Goal: Information Seeking & Learning: Compare options

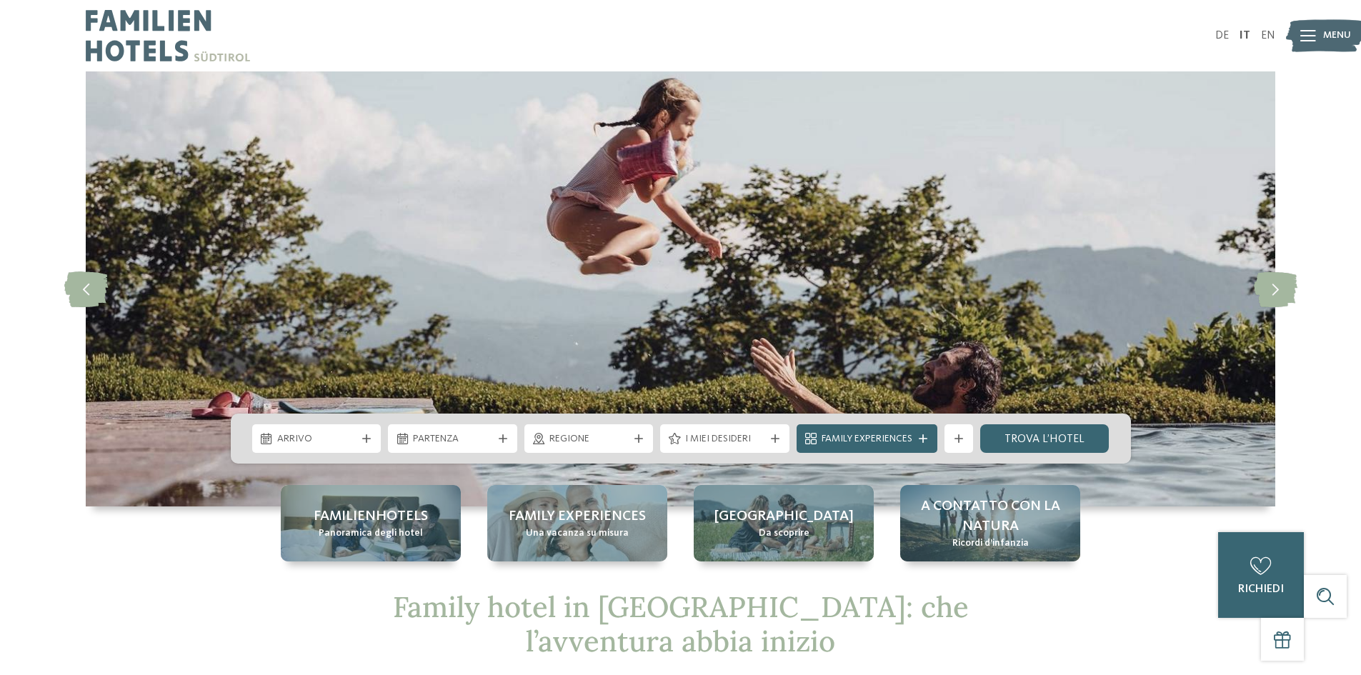
click at [1304, 33] on icon at bounding box center [1308, 35] width 16 height 11
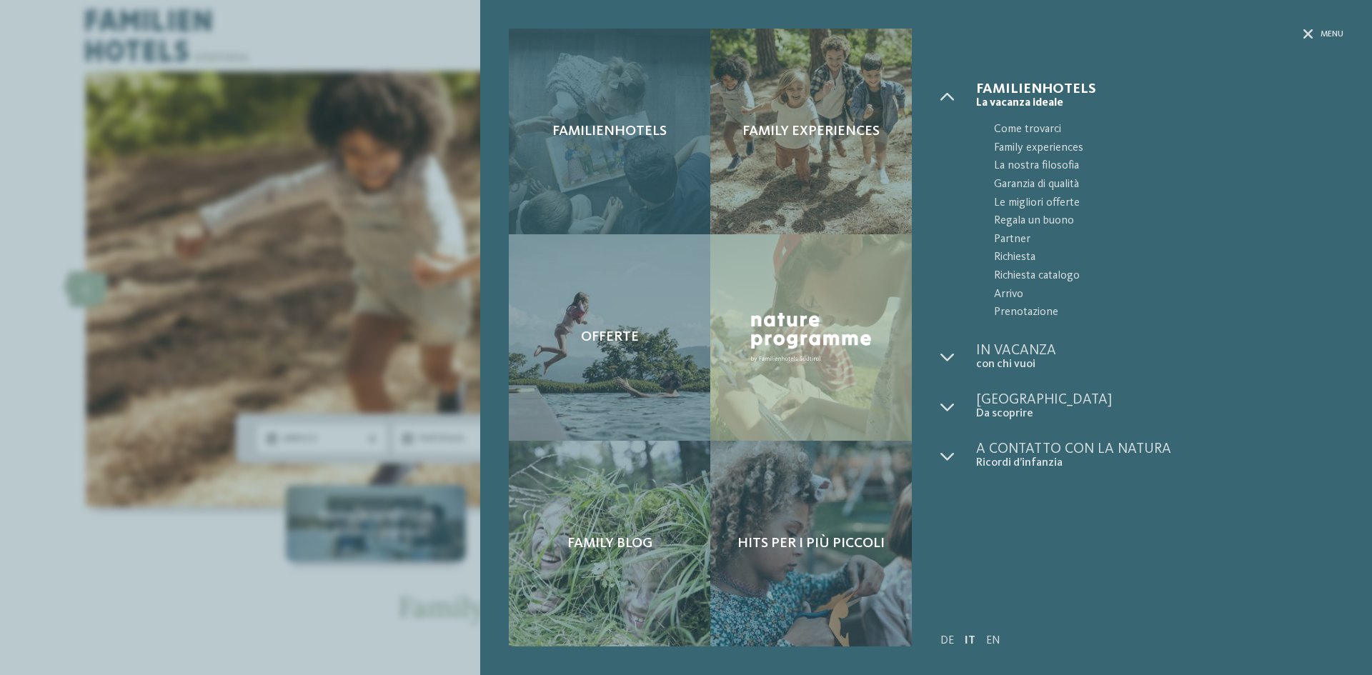
click at [613, 130] on span "Familienhotels" at bounding box center [609, 131] width 114 height 17
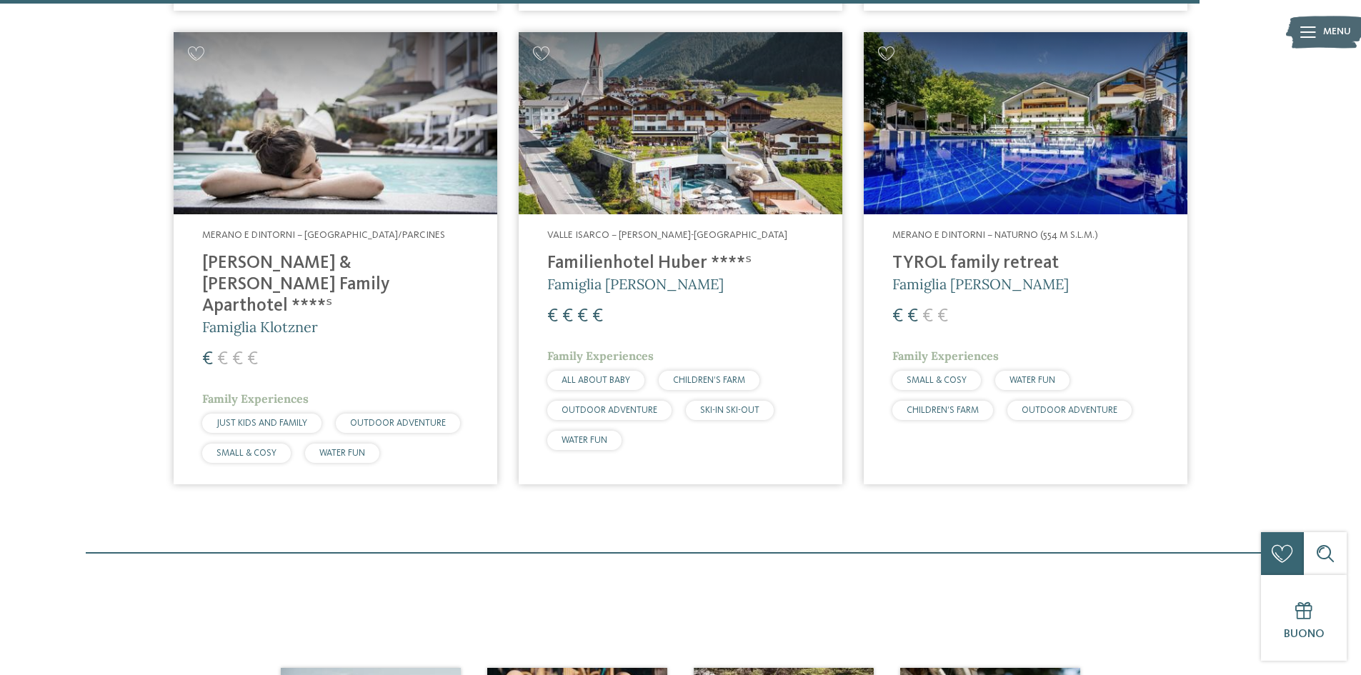
scroll to position [4286, 0]
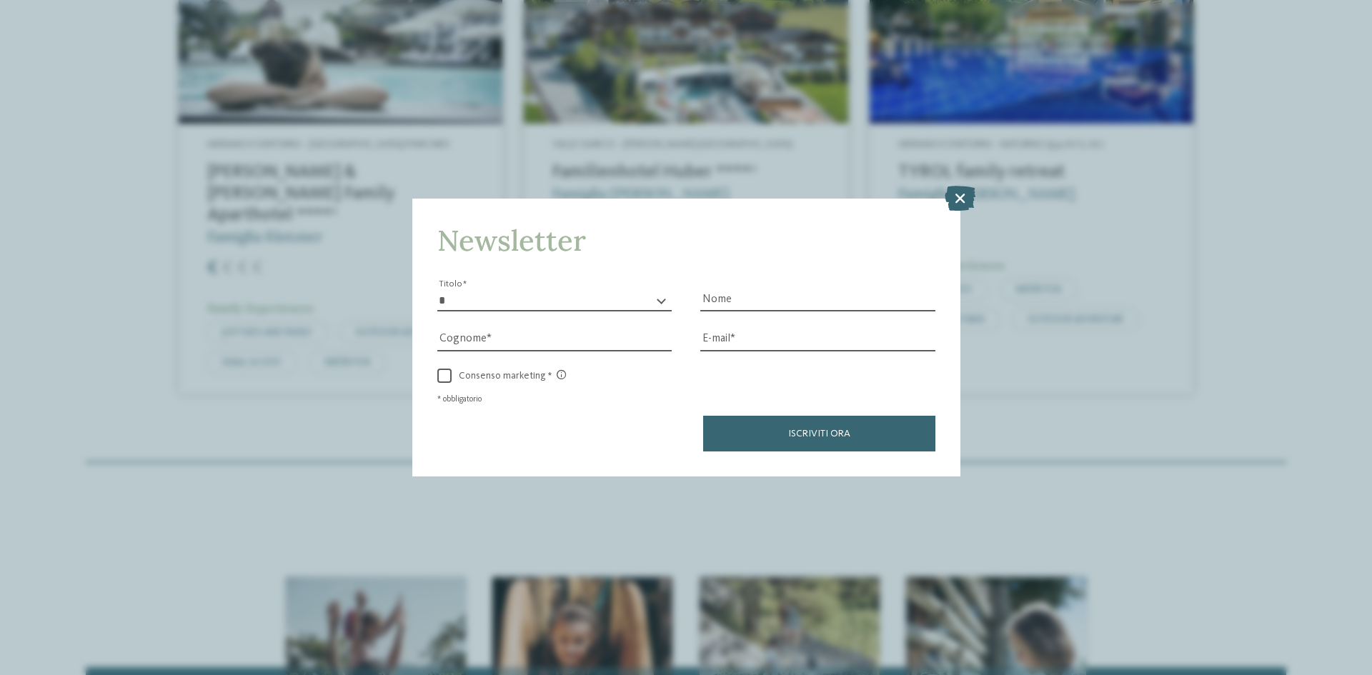
drag, startPoint x: 1367, startPoint y: 48, endPoint x: 1371, endPoint y: 470, distance: 422.2
click at [954, 200] on icon at bounding box center [959, 198] width 31 height 25
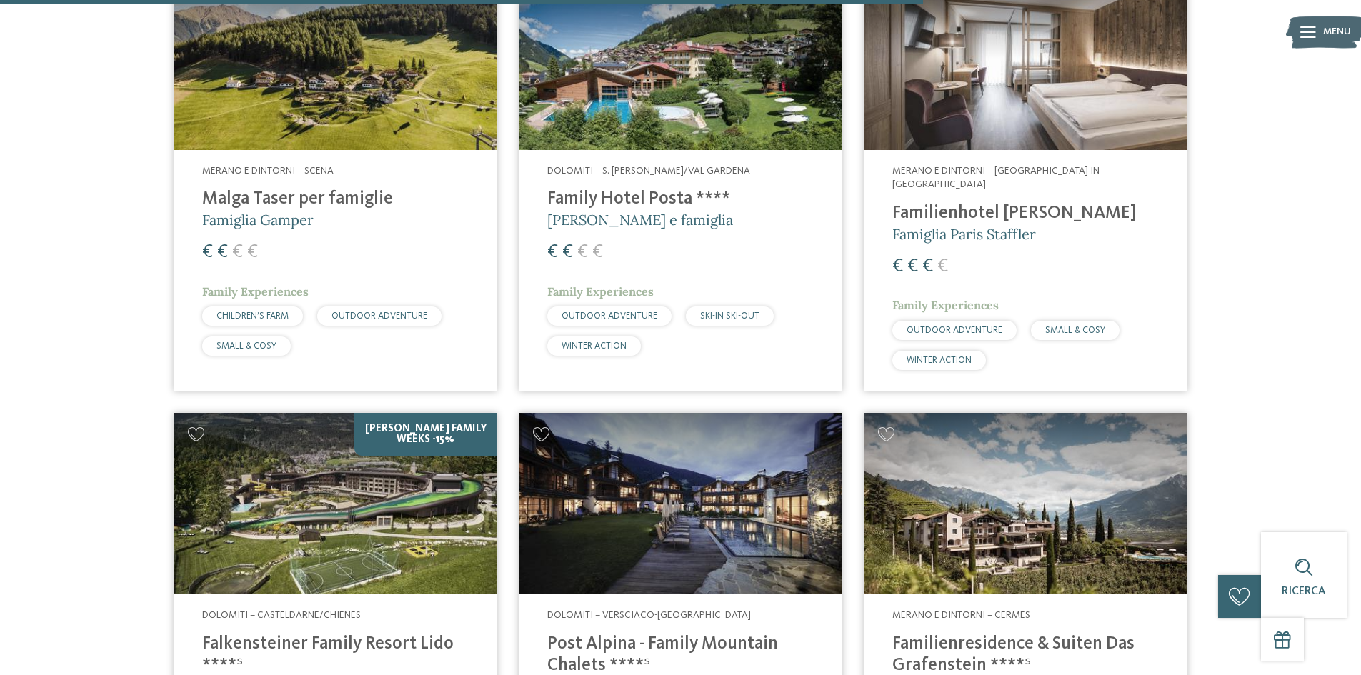
scroll to position [3209, 0]
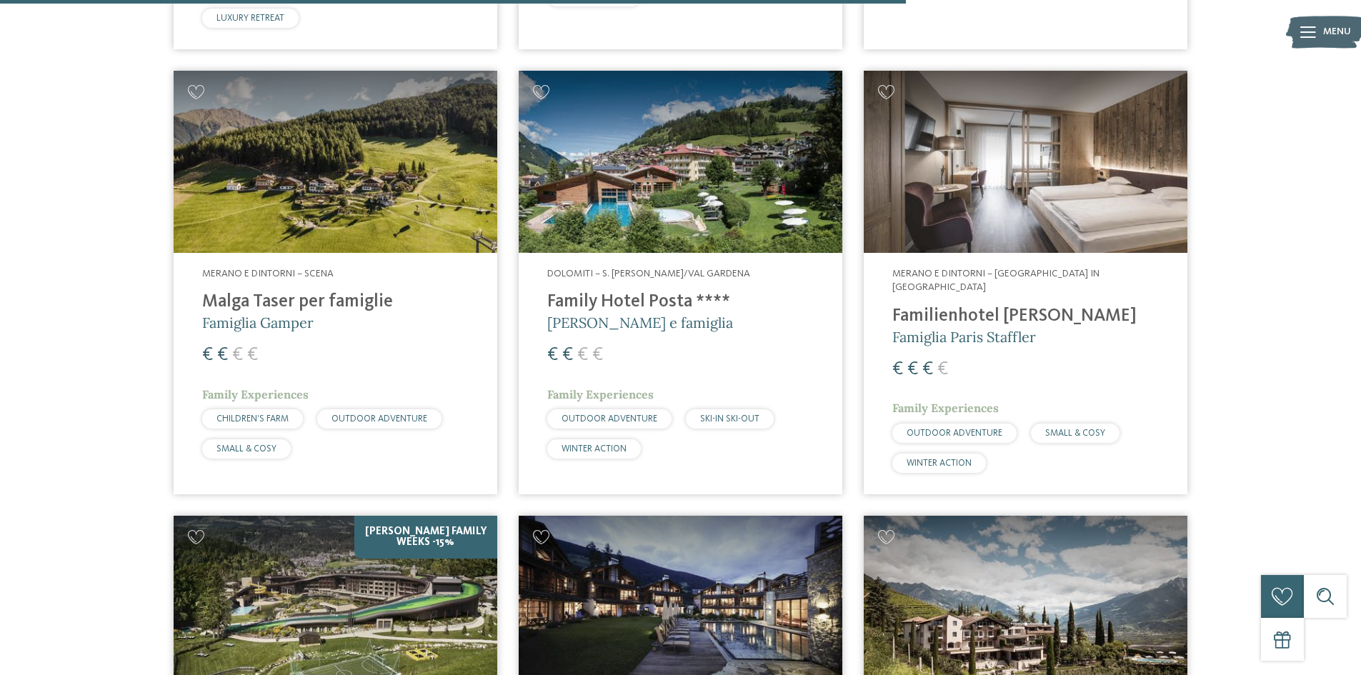
click at [615, 304] on h4 "Family Hotel Posta ****" at bounding box center [680, 301] width 266 height 21
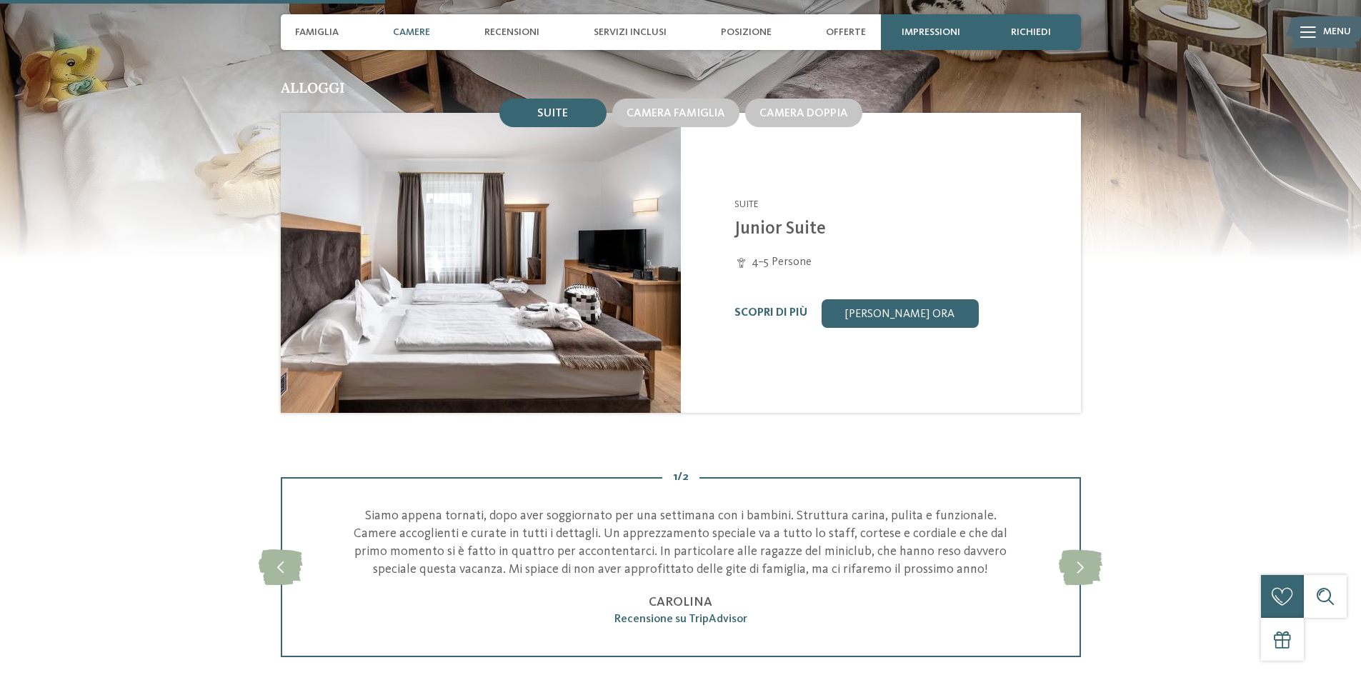
scroll to position [1325, 0]
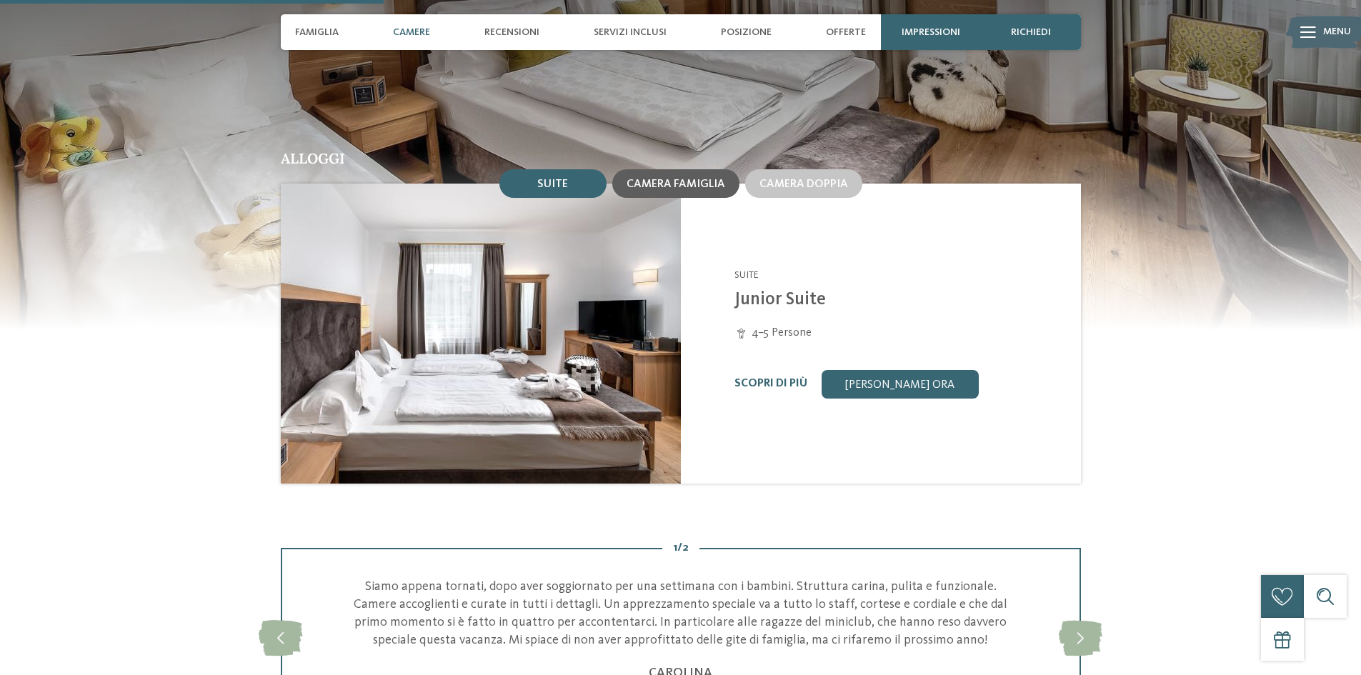
click at [671, 179] on span "Camera famiglia" at bounding box center [676, 184] width 99 height 11
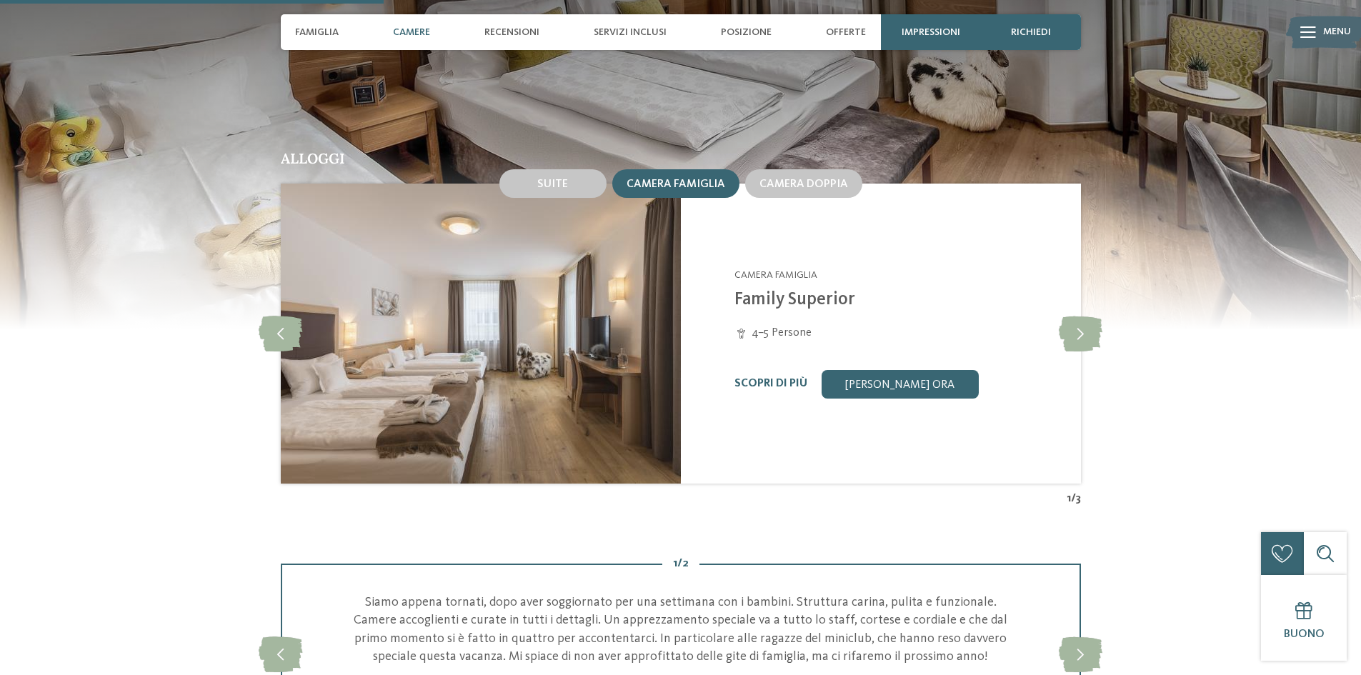
click at [777, 370] on div "Scopri di più Richiedi ora" at bounding box center [898, 384] width 329 height 29
click at [770, 378] on link "Scopri di più" at bounding box center [770, 383] width 73 height 11
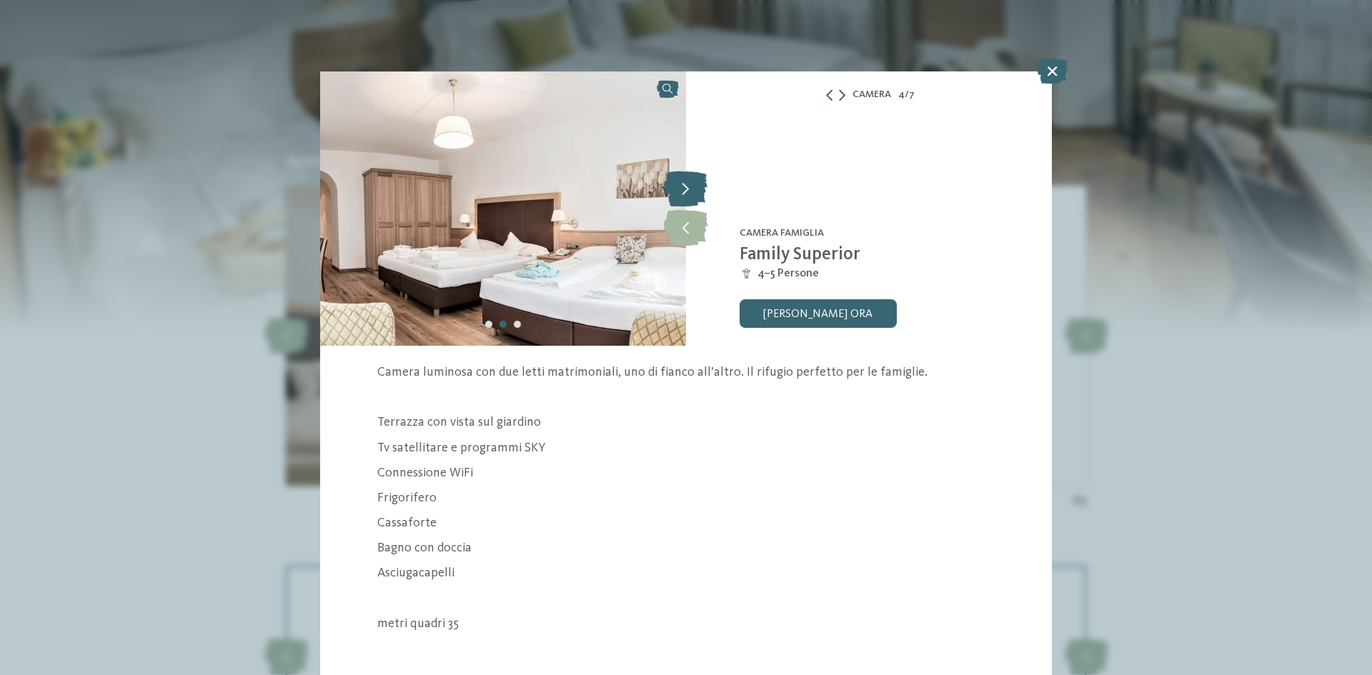
click at [684, 186] on icon at bounding box center [686, 189] width 44 height 36
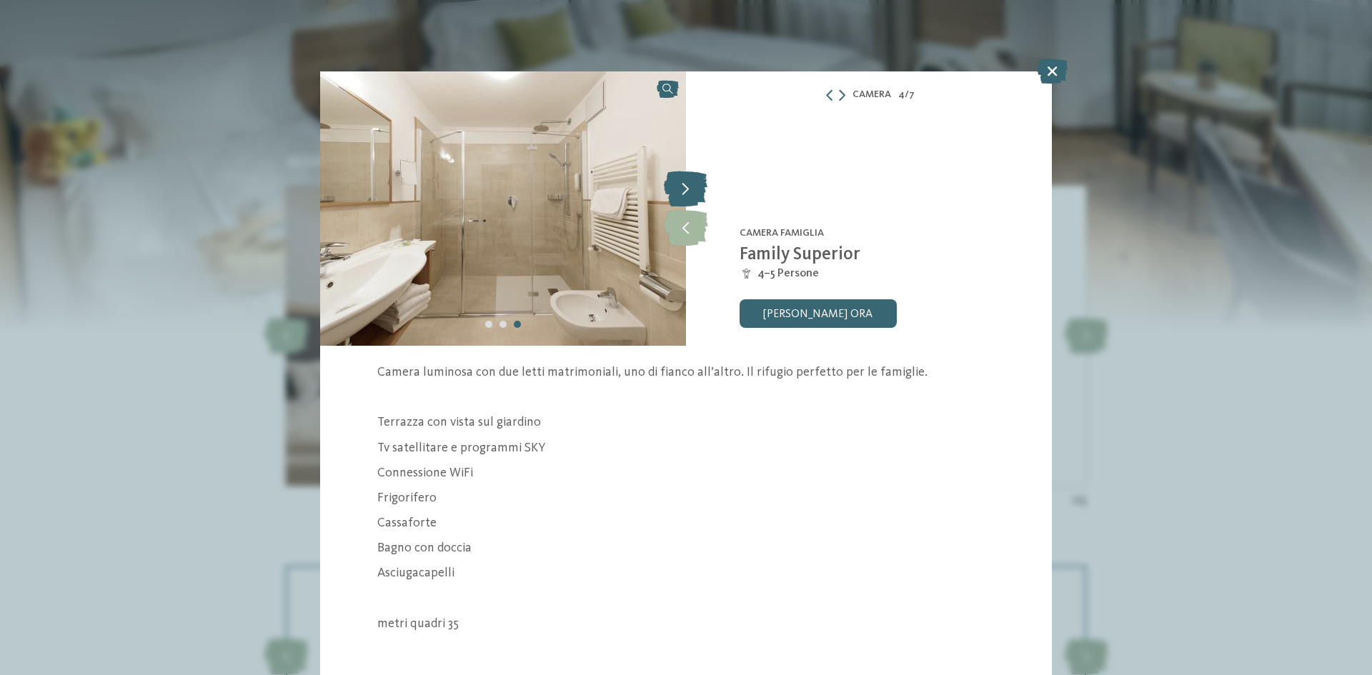
click at [684, 186] on icon at bounding box center [686, 189] width 44 height 36
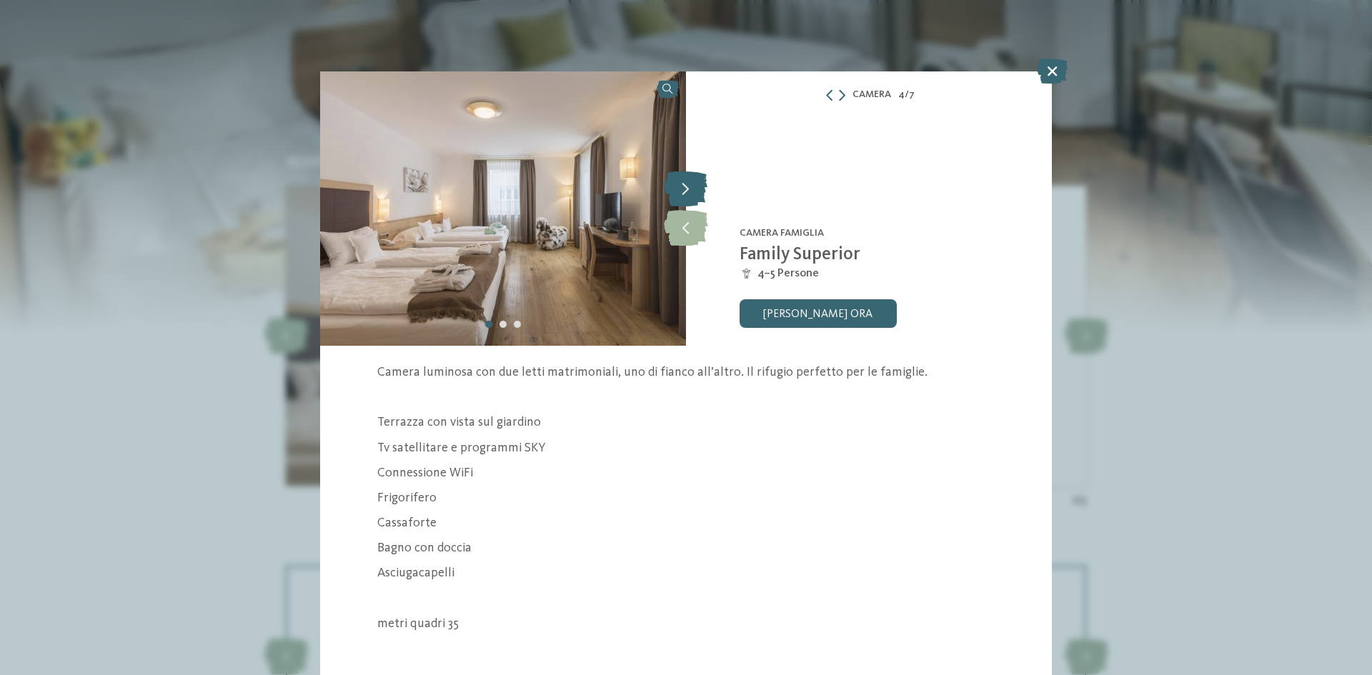
click at [684, 186] on icon at bounding box center [686, 189] width 44 height 36
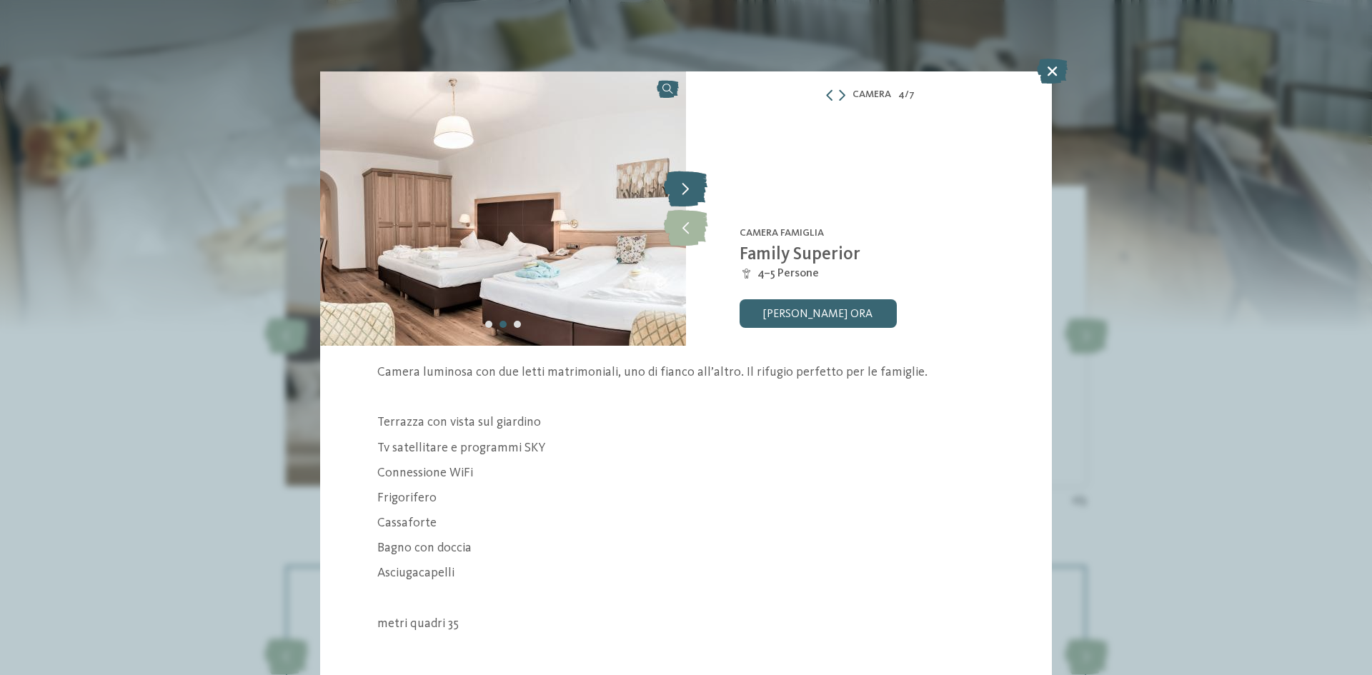
click at [684, 186] on icon at bounding box center [686, 189] width 44 height 36
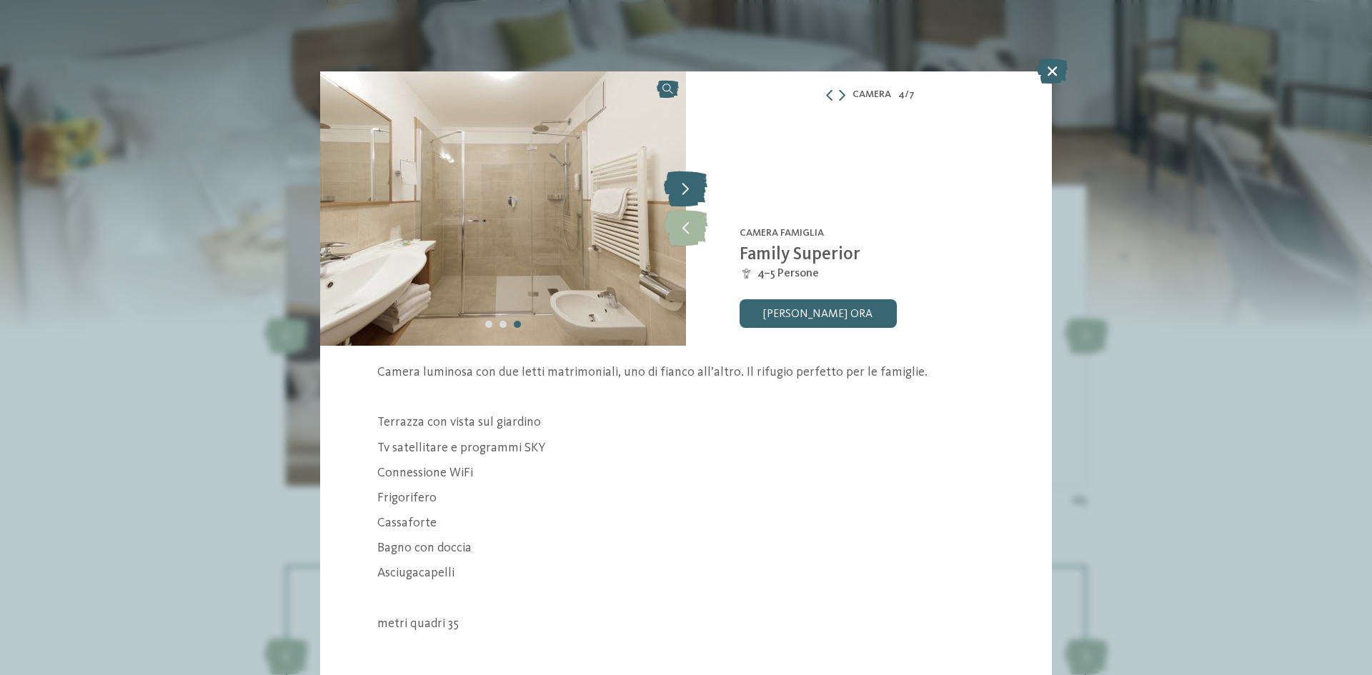
click at [684, 186] on icon at bounding box center [686, 189] width 44 height 36
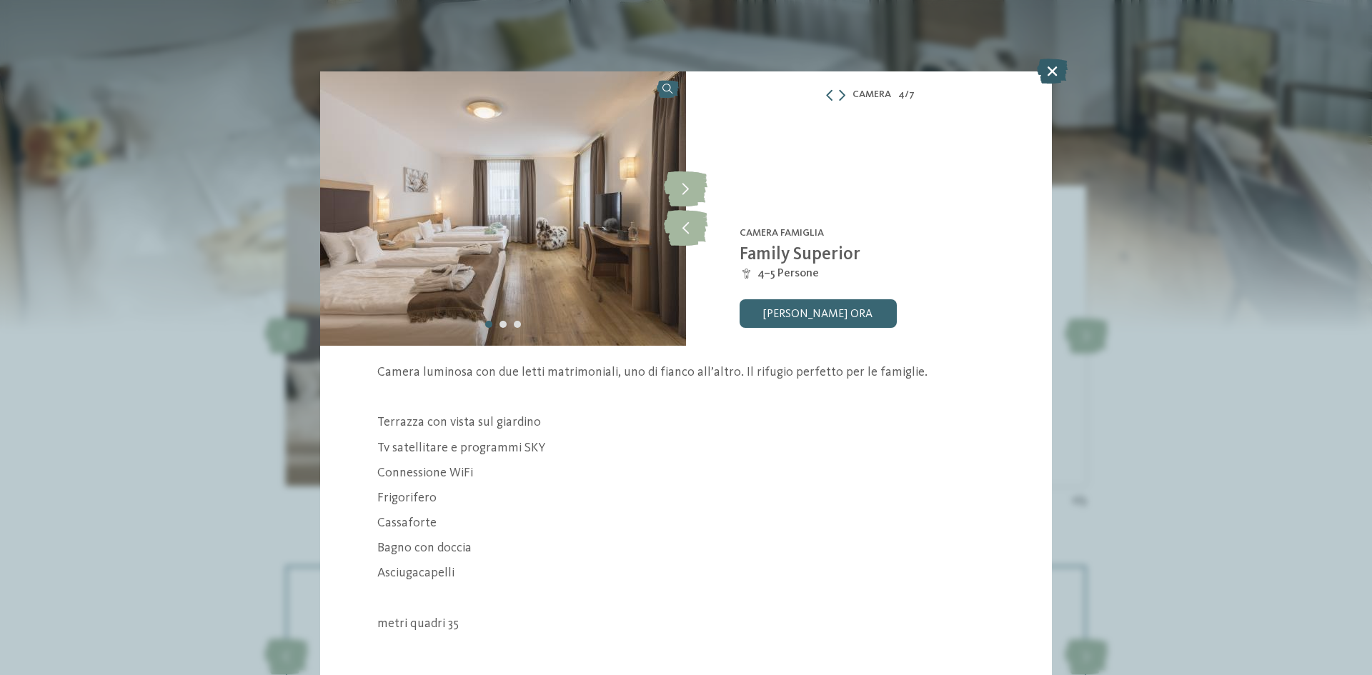
click at [1049, 69] on icon at bounding box center [1052, 71] width 31 height 25
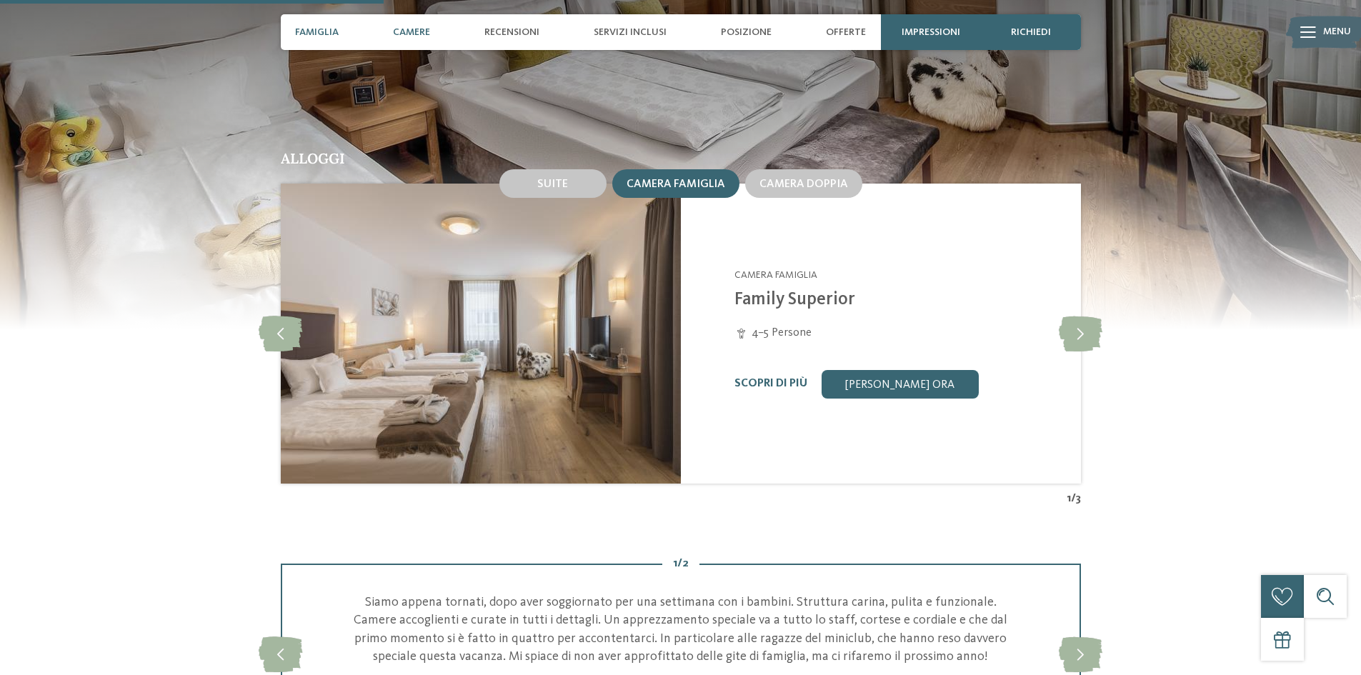
click at [307, 26] on span "Famiglia" at bounding box center [317, 32] width 44 height 12
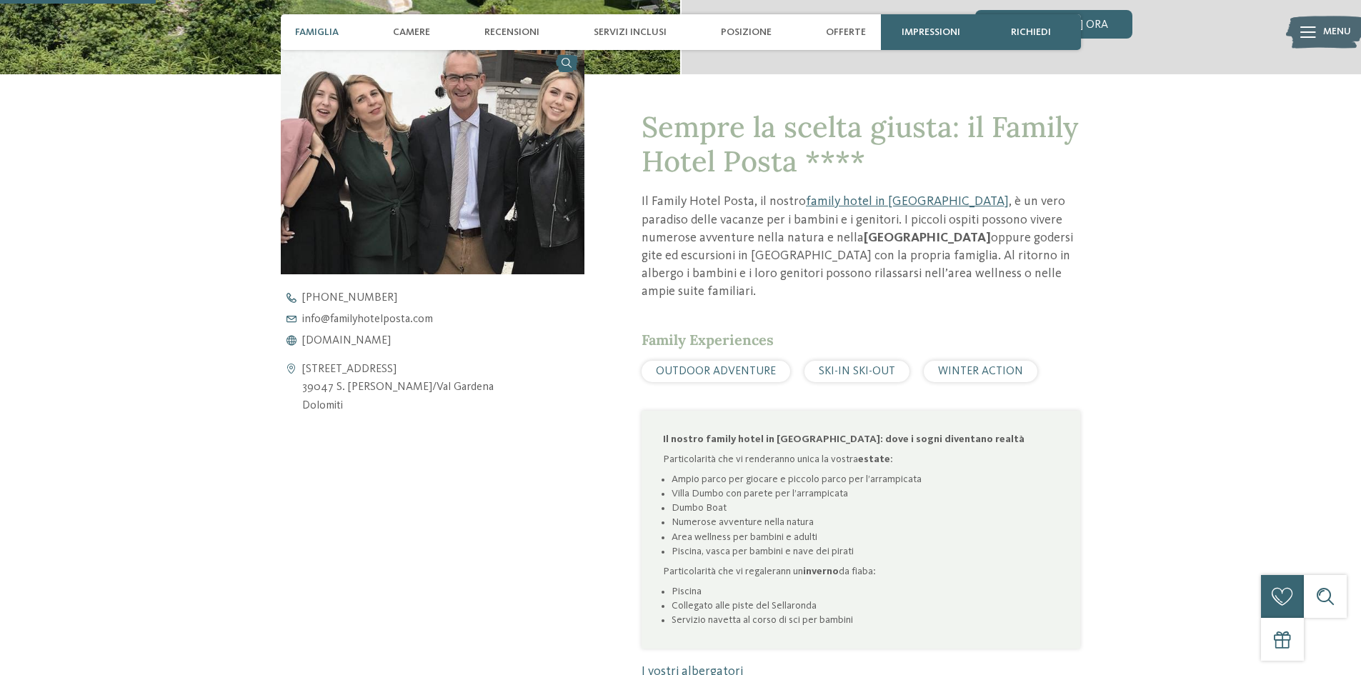
scroll to position [508, 0]
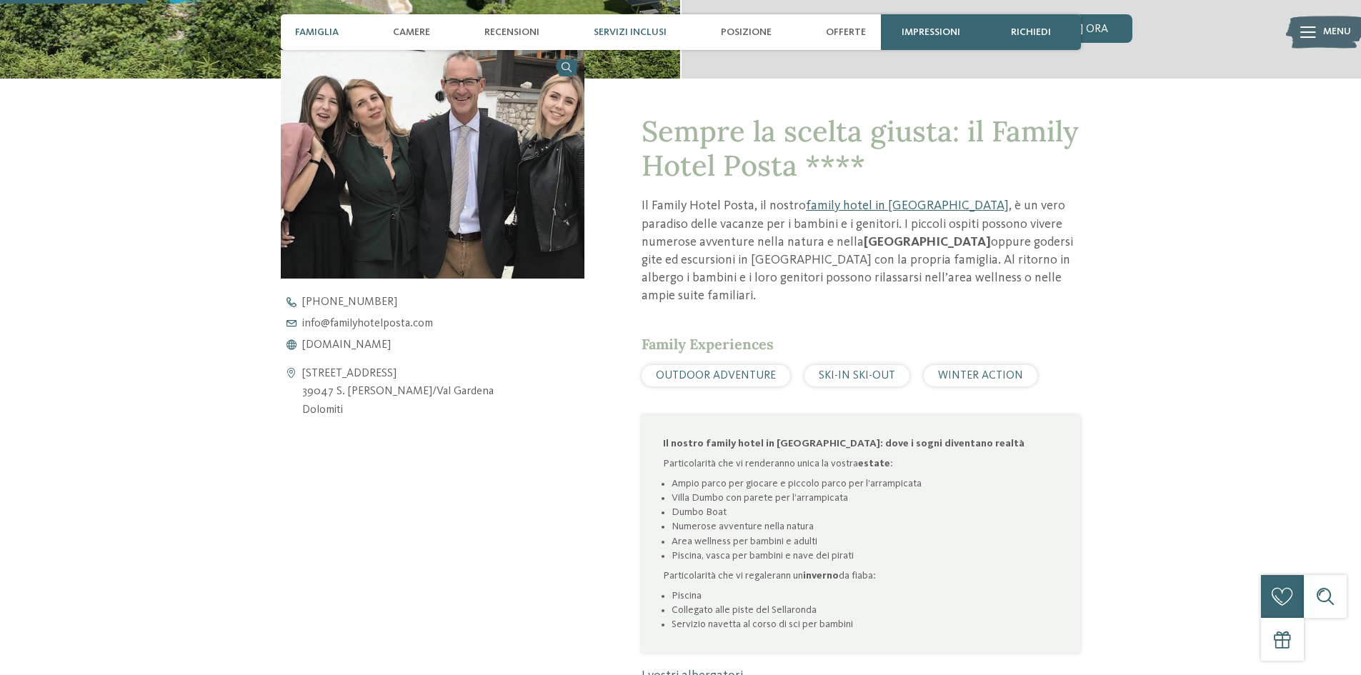
click at [619, 30] on span "Servizi inclusi" at bounding box center [630, 32] width 73 height 12
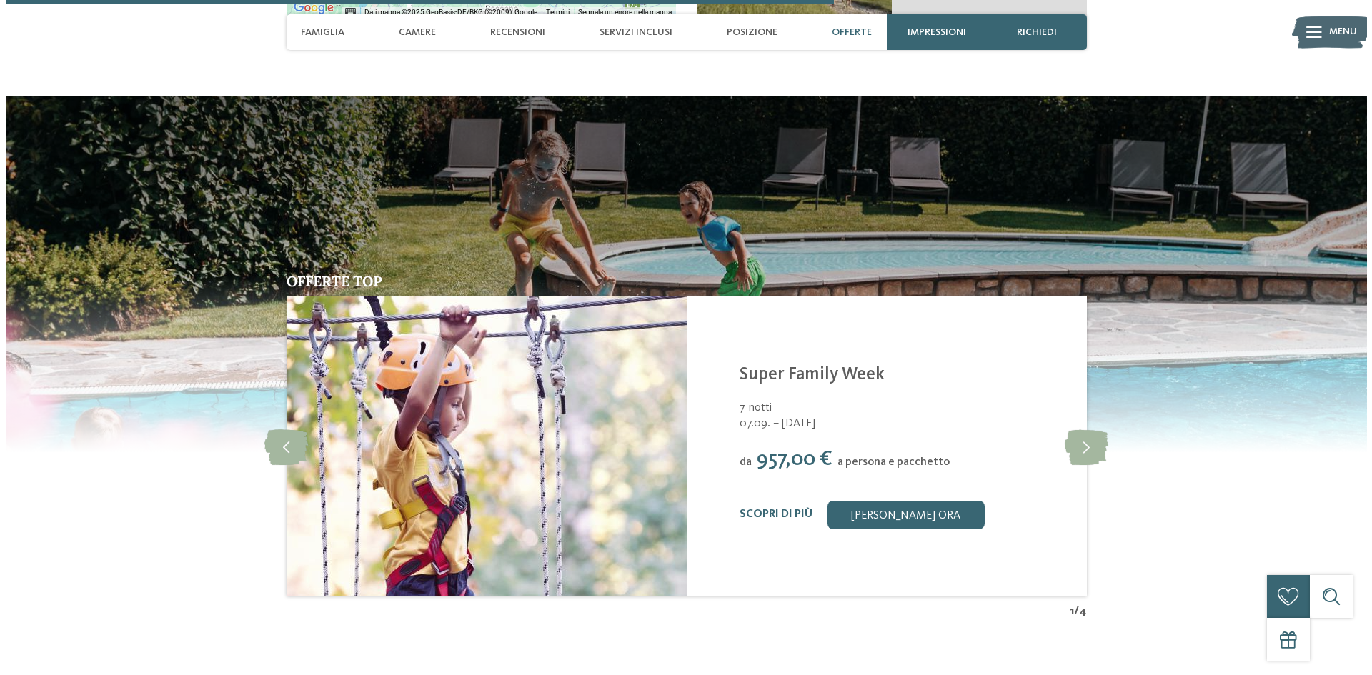
scroll to position [2872, 0]
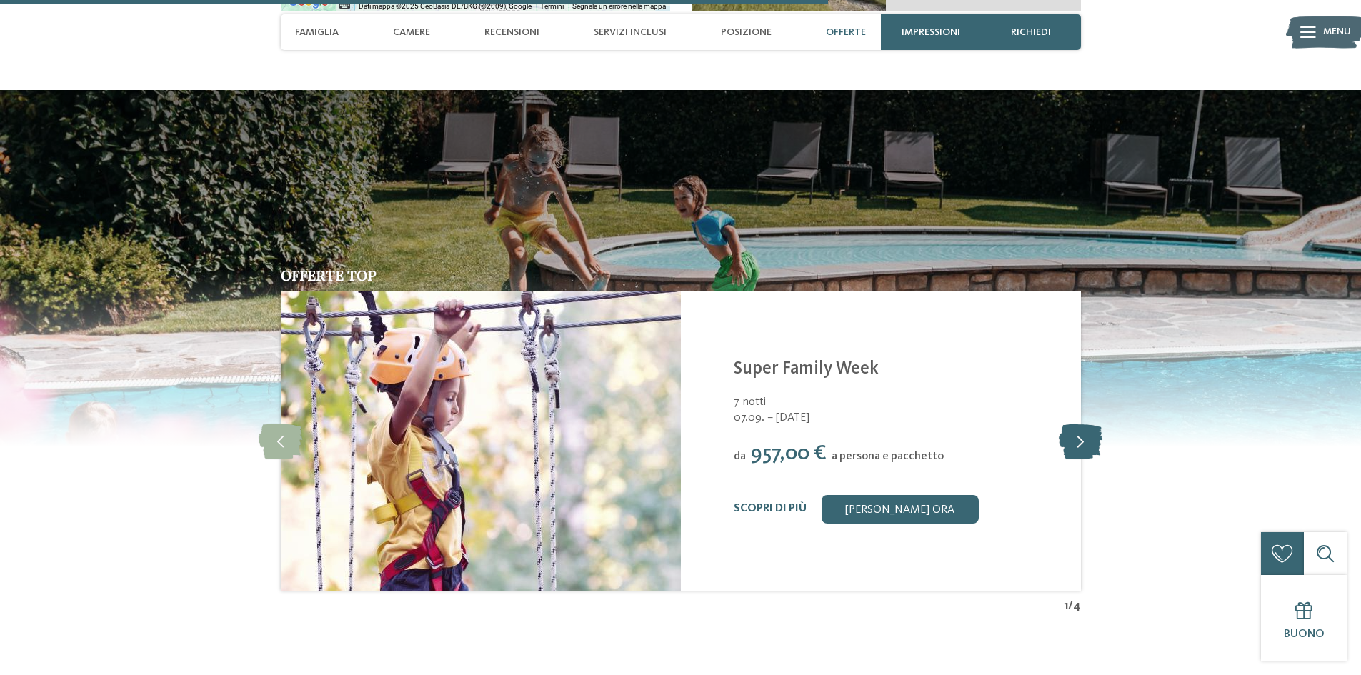
click at [1078, 423] on icon at bounding box center [1081, 441] width 44 height 36
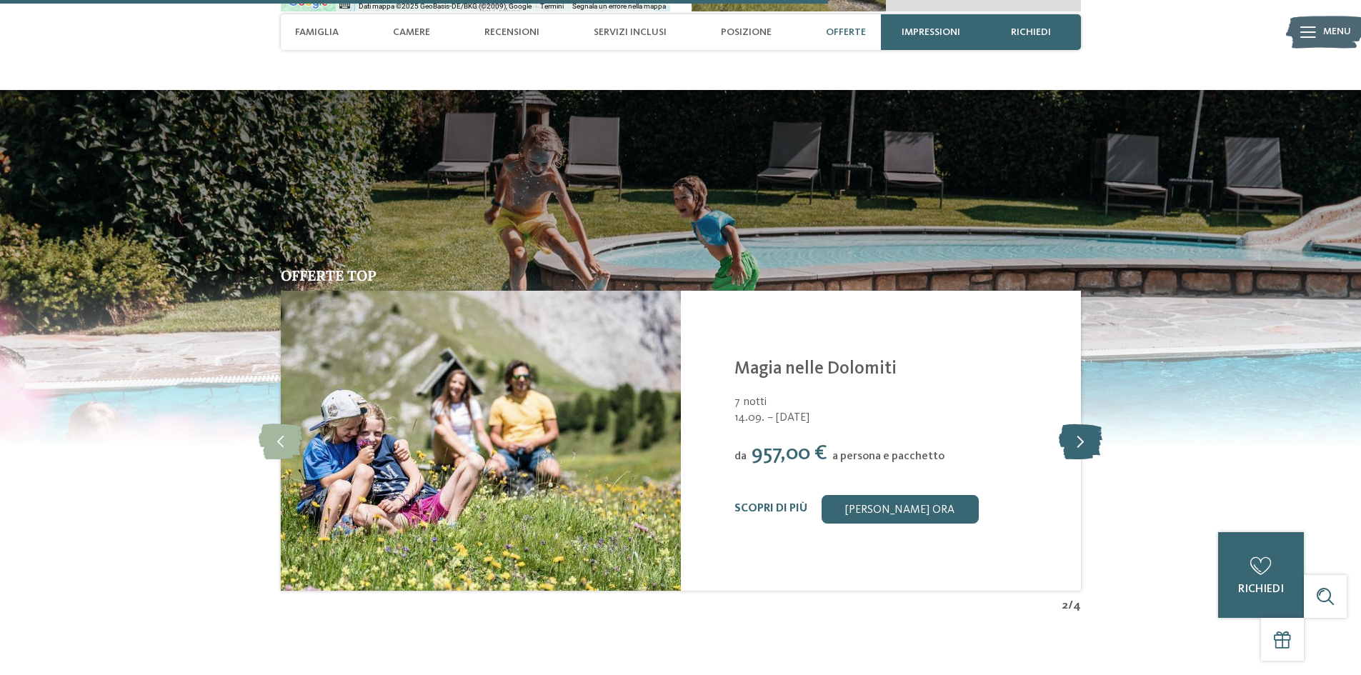
click at [1078, 423] on icon at bounding box center [1081, 441] width 44 height 36
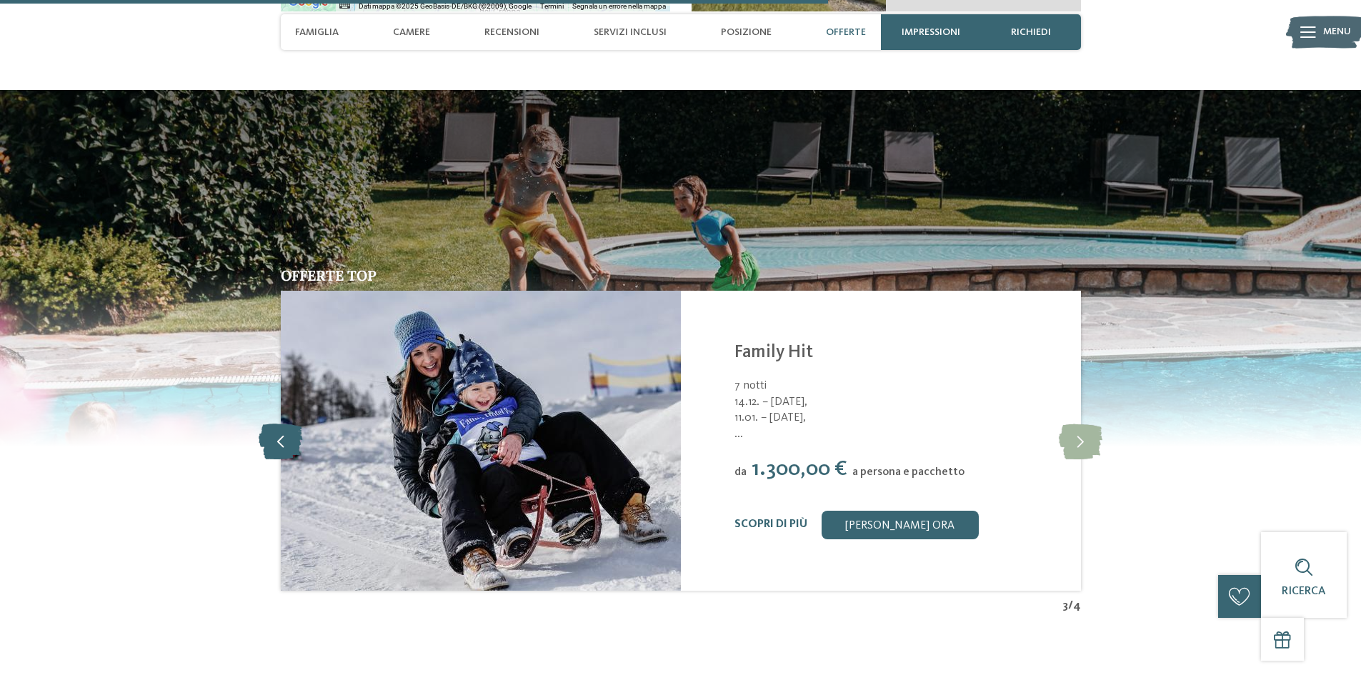
click at [281, 426] on icon at bounding box center [281, 441] width 44 height 36
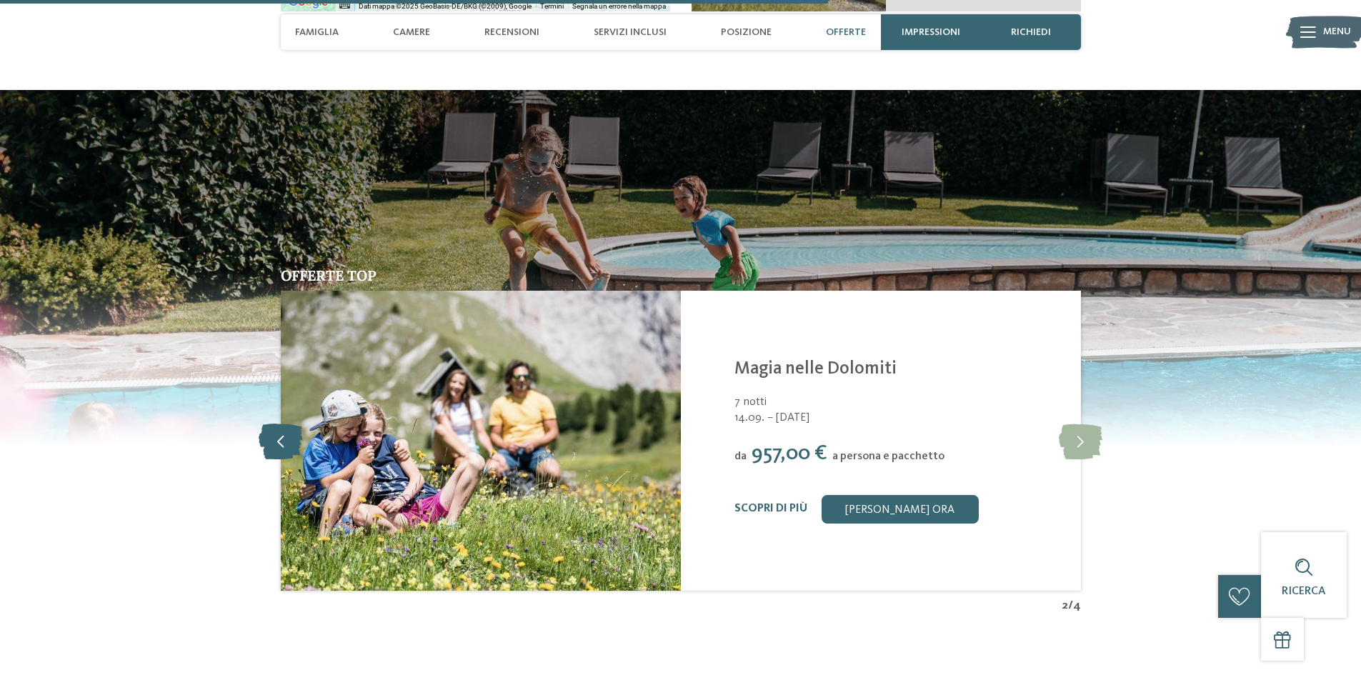
click at [281, 426] on icon at bounding box center [281, 441] width 44 height 36
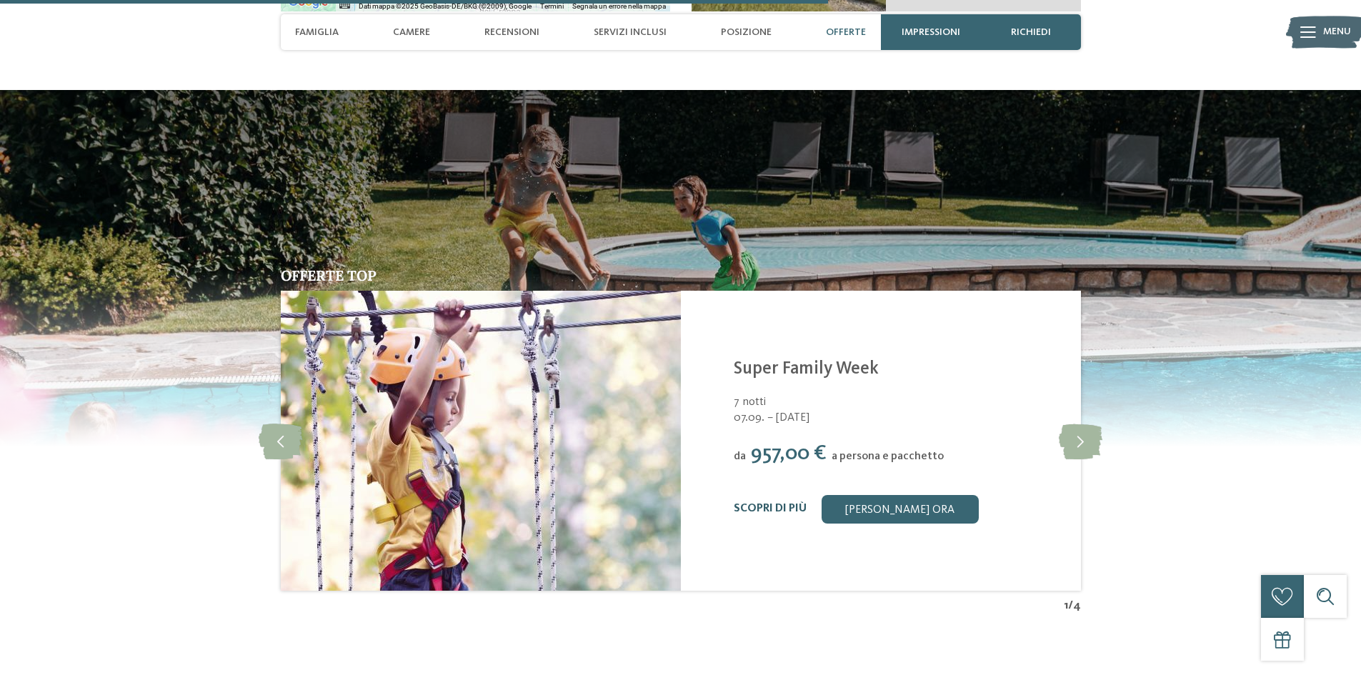
click at [779, 503] on link "Scopri di più" at bounding box center [770, 508] width 73 height 11
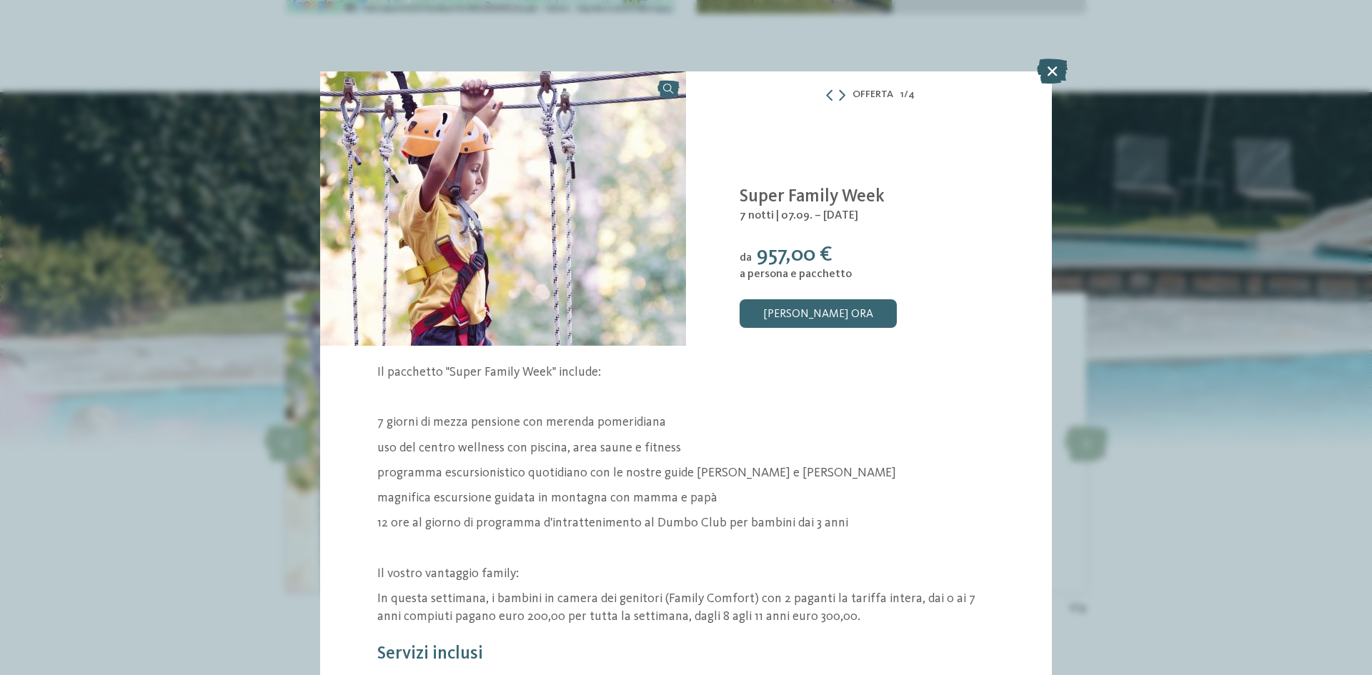
click at [1054, 67] on icon at bounding box center [1052, 71] width 31 height 25
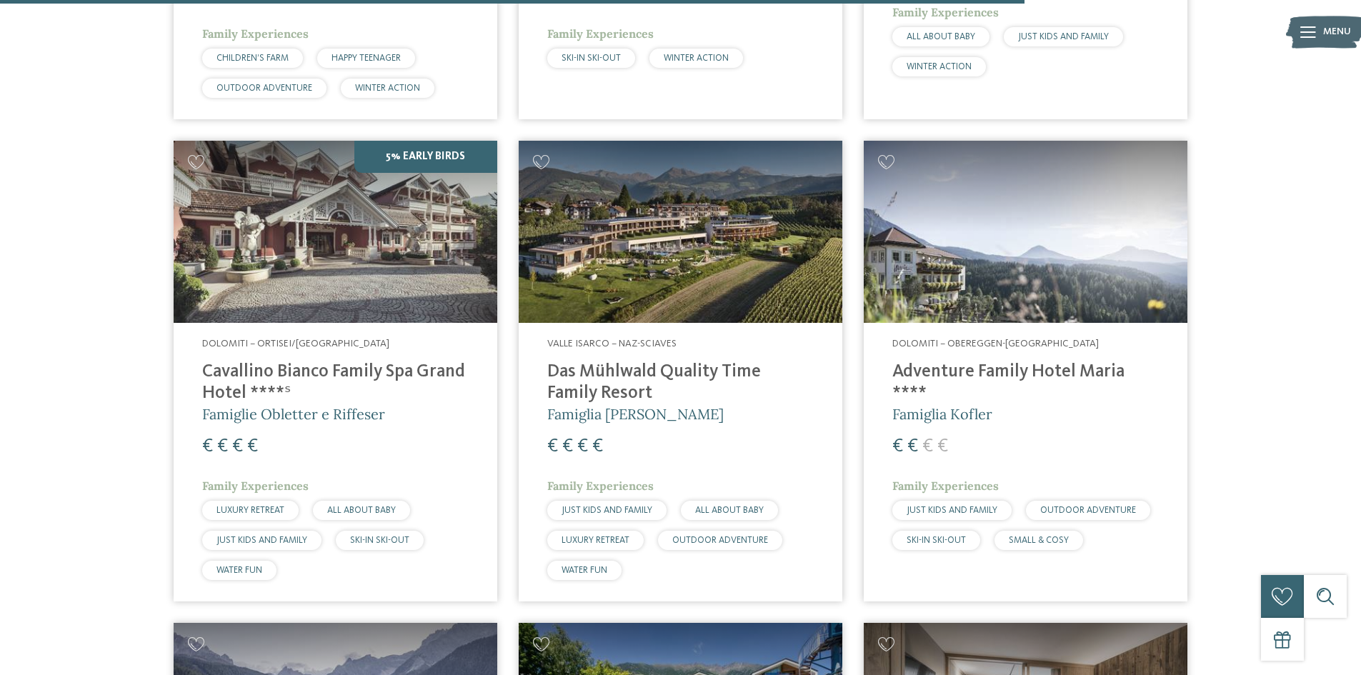
scroll to position [3671, 0]
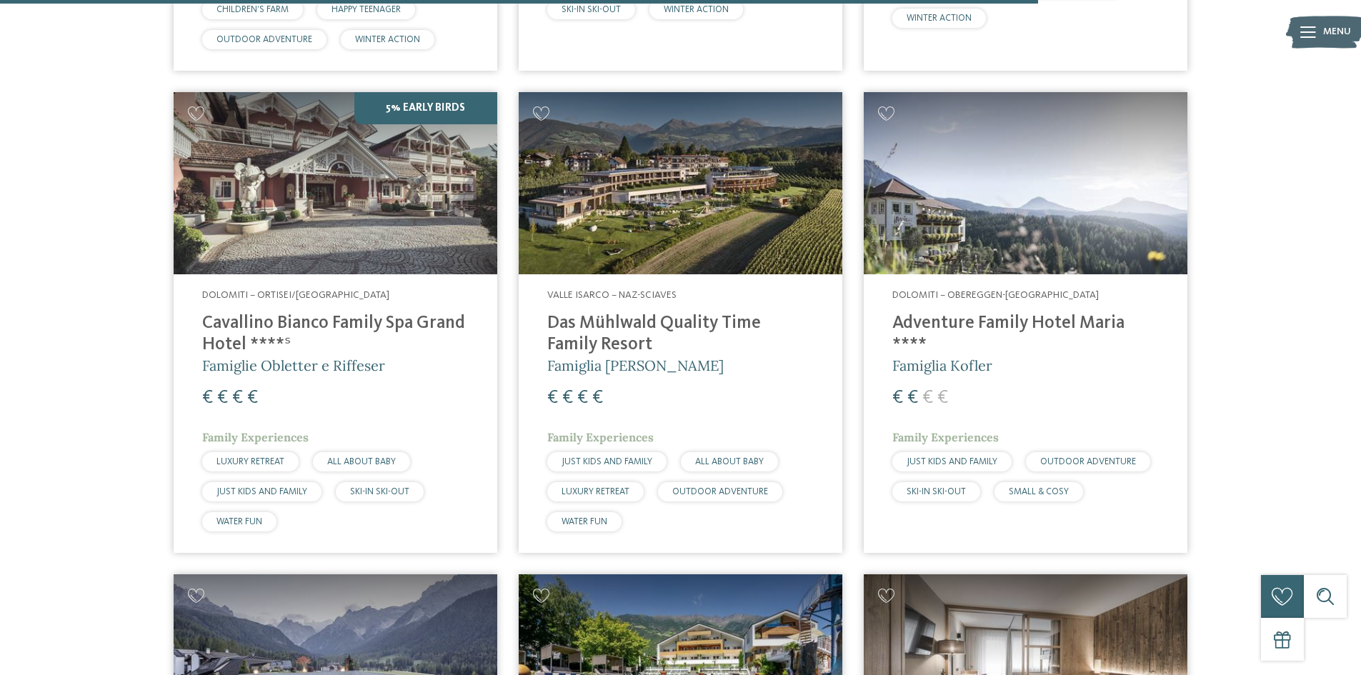
click at [984, 313] on h4 "Adventure Family Hotel Maria ****" at bounding box center [1025, 334] width 266 height 43
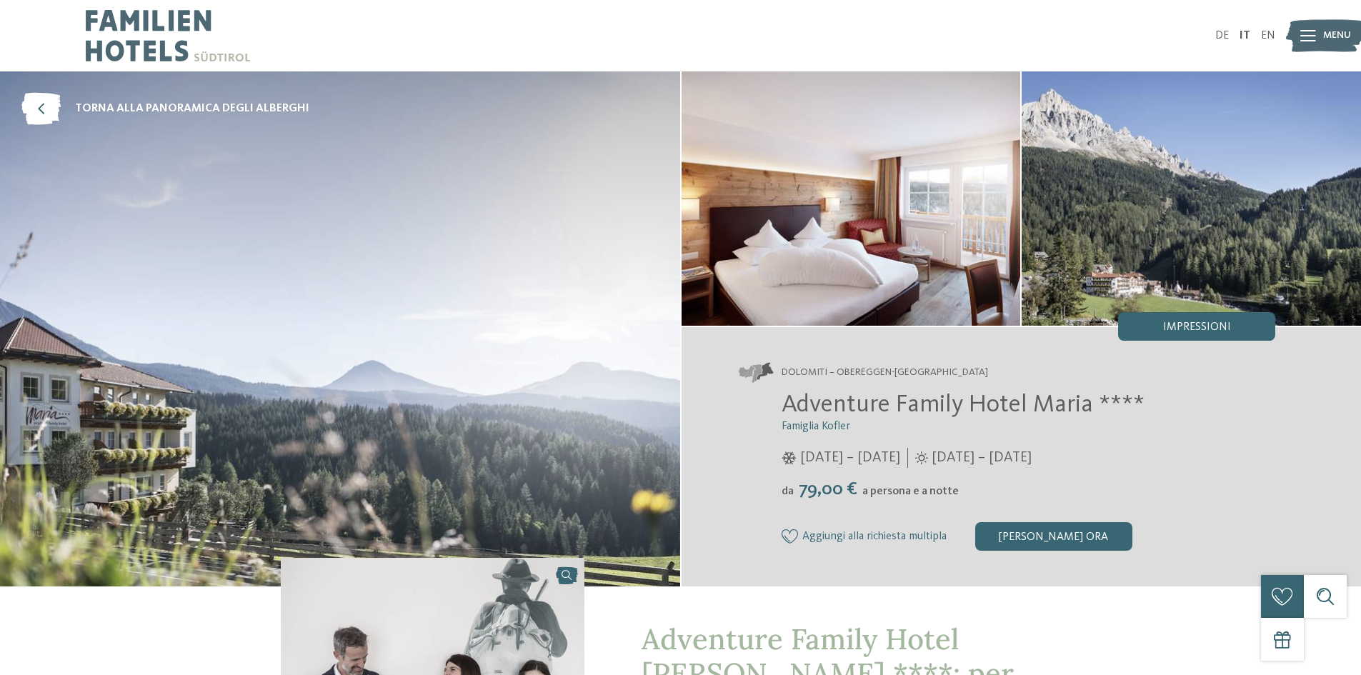
click at [1303, 31] on icon at bounding box center [1308, 35] width 16 height 11
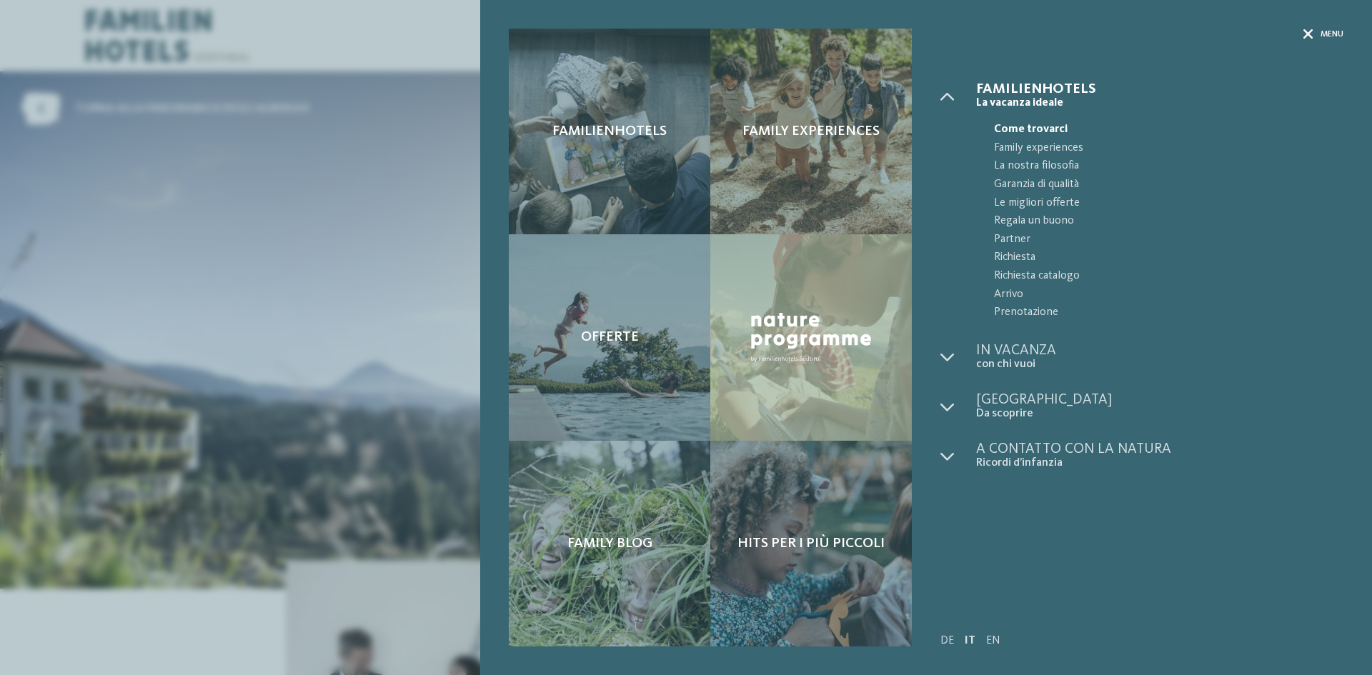
click at [1308, 32] on icon at bounding box center [1308, 34] width 10 height 10
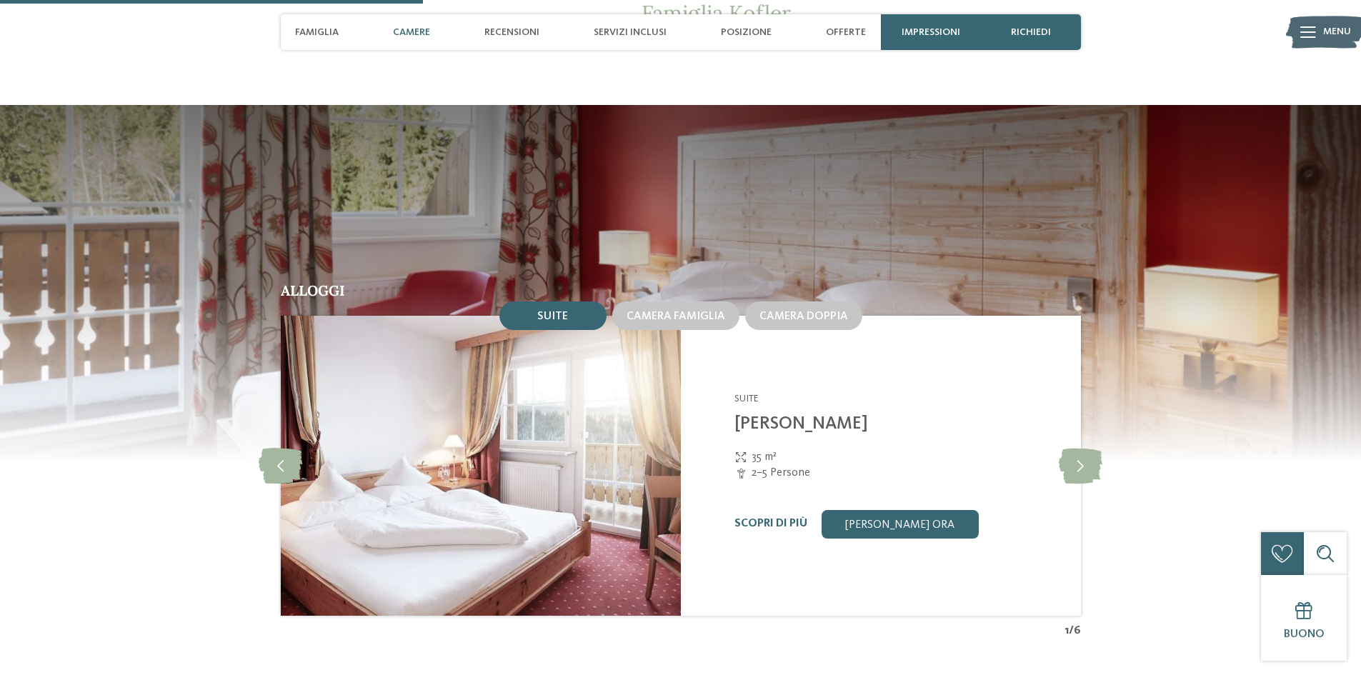
scroll to position [1328, 0]
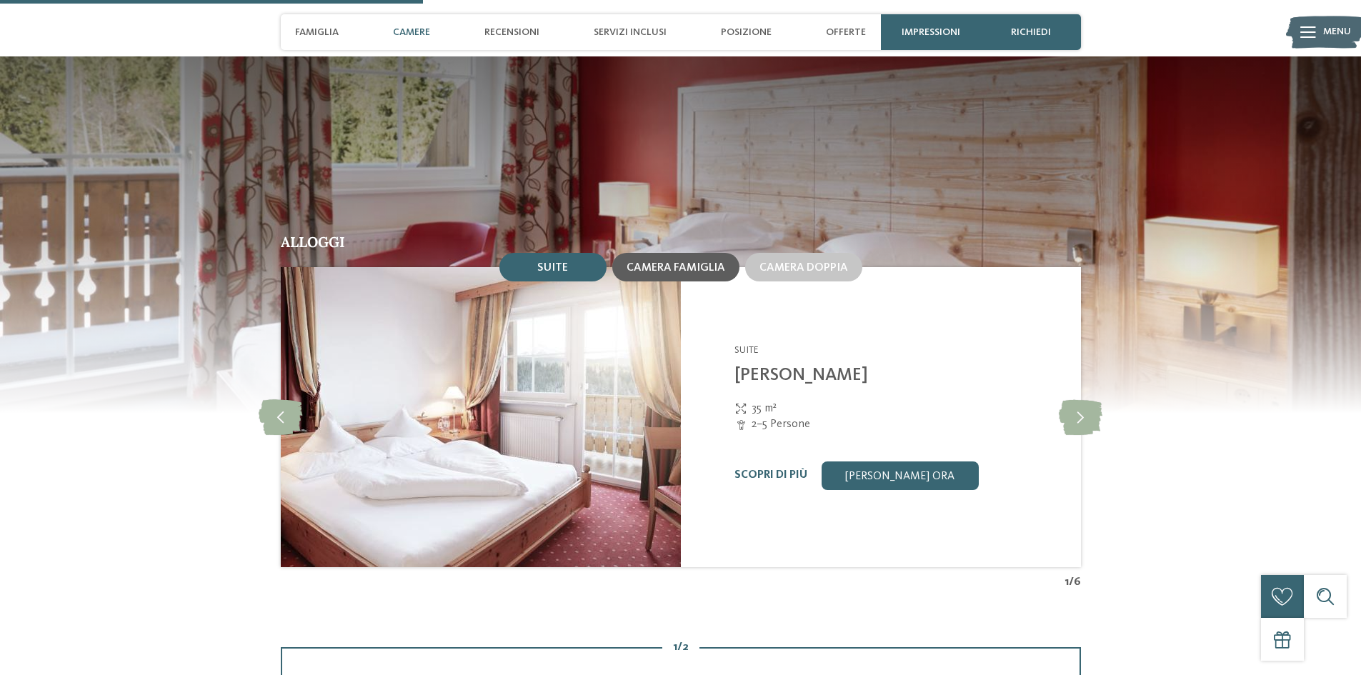
click at [684, 261] on div "Camera famiglia" at bounding box center [676, 267] width 99 height 13
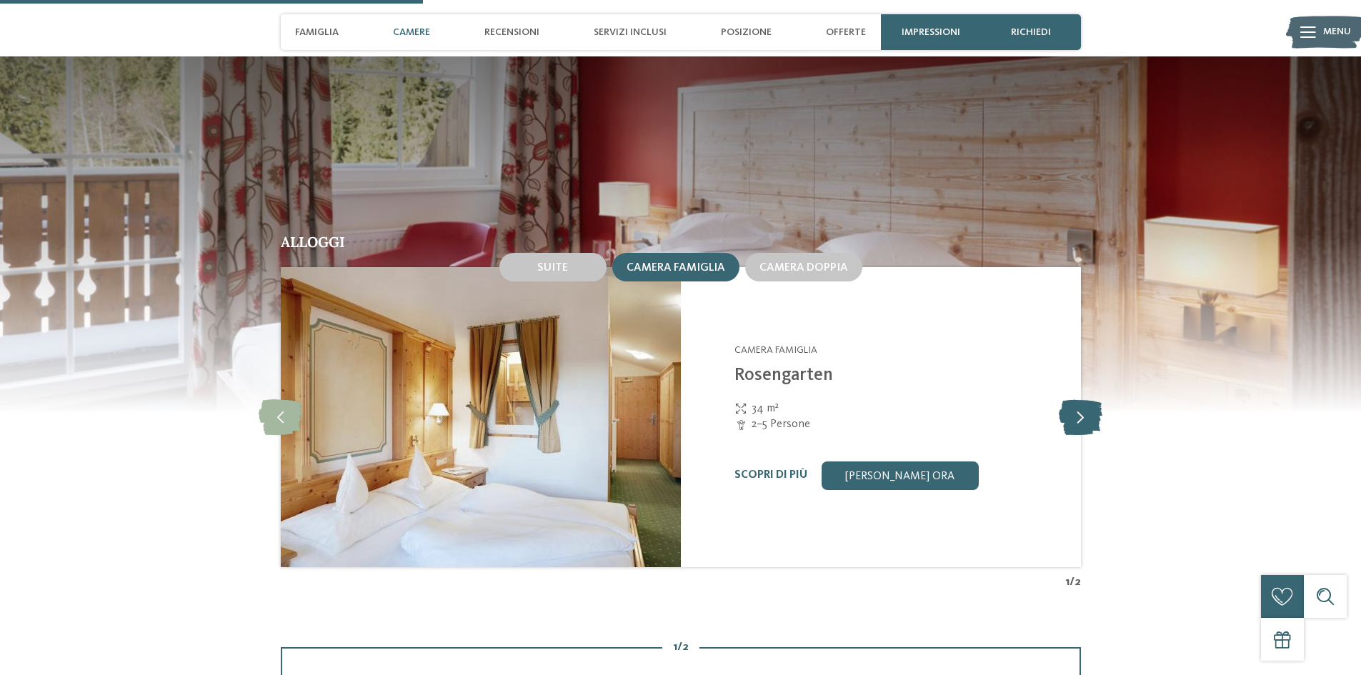
click at [1084, 399] on icon at bounding box center [1081, 417] width 44 height 36
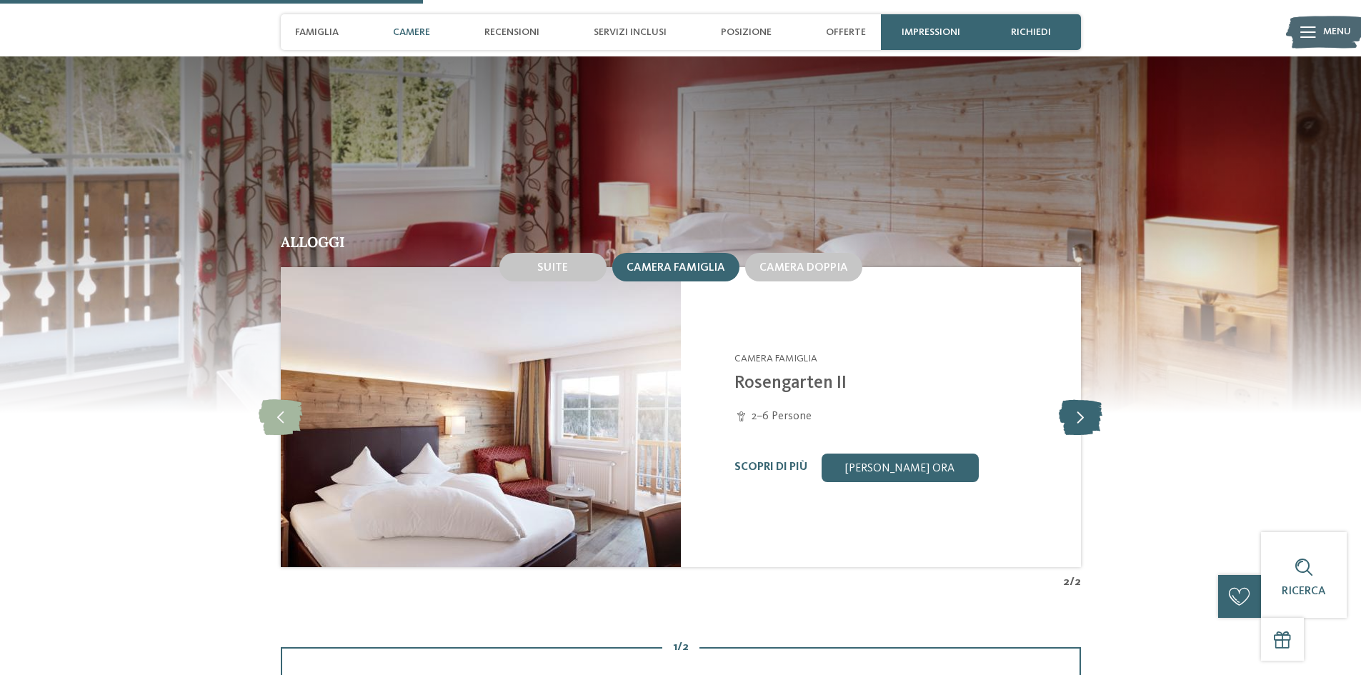
click at [1084, 399] on icon at bounding box center [1081, 417] width 44 height 36
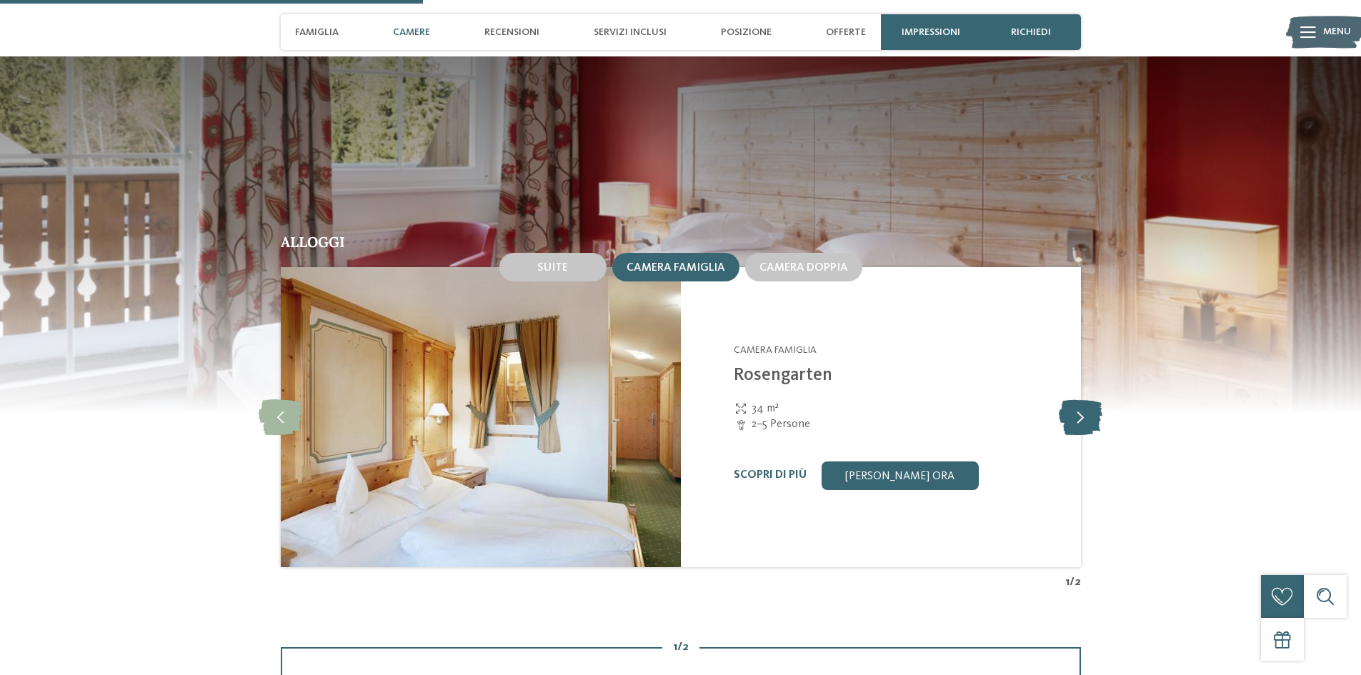
click at [1084, 399] on icon at bounding box center [1081, 417] width 44 height 36
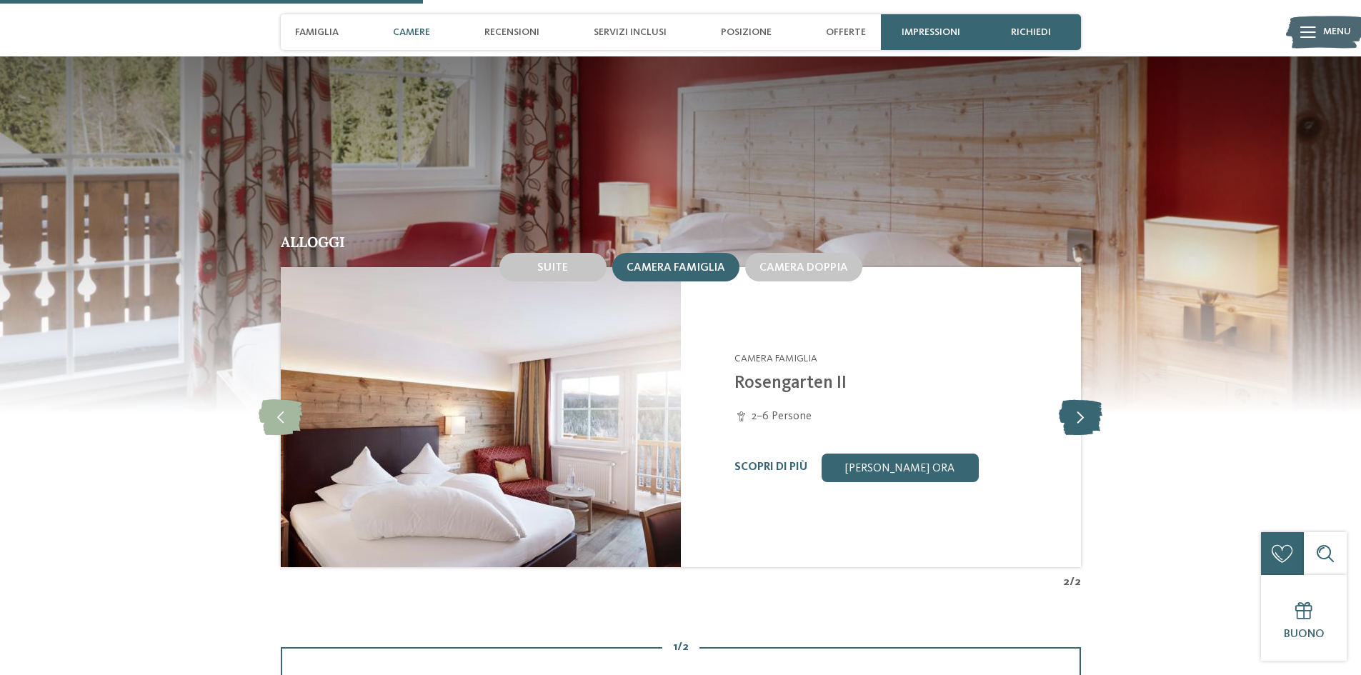
click at [1084, 399] on icon at bounding box center [1081, 417] width 44 height 36
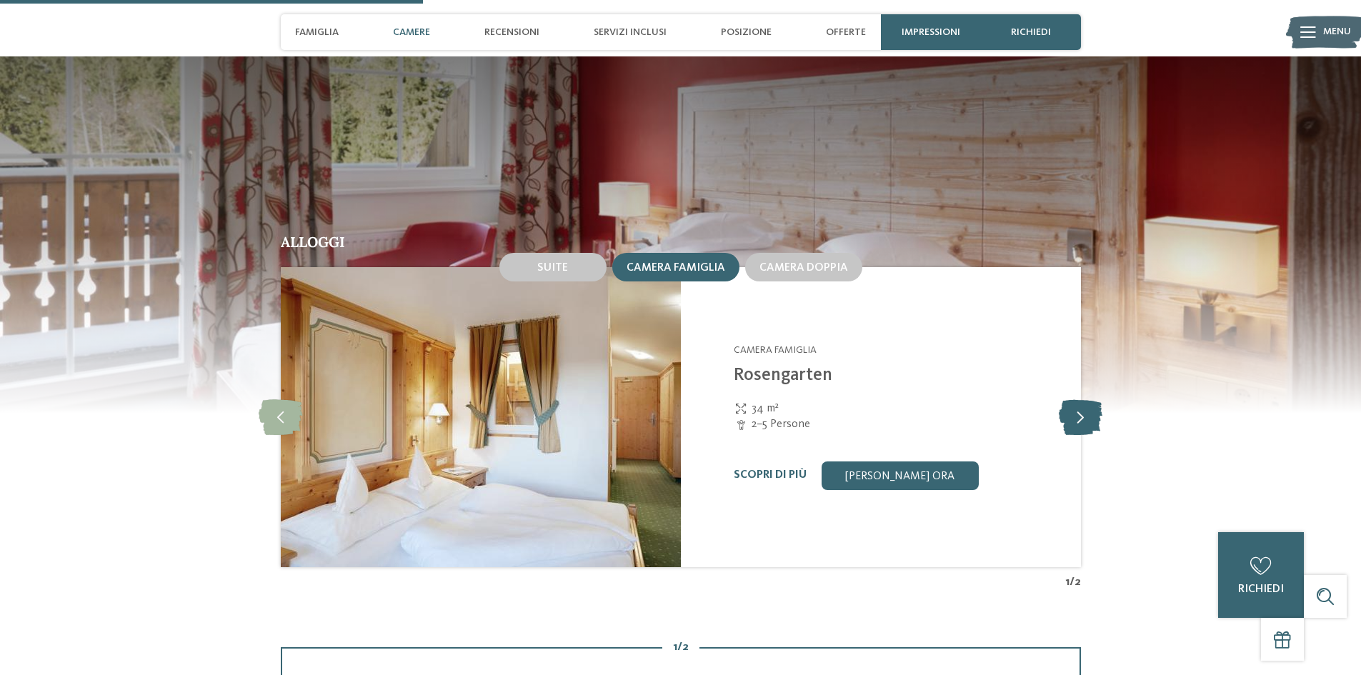
click at [1084, 399] on icon at bounding box center [1081, 417] width 44 height 36
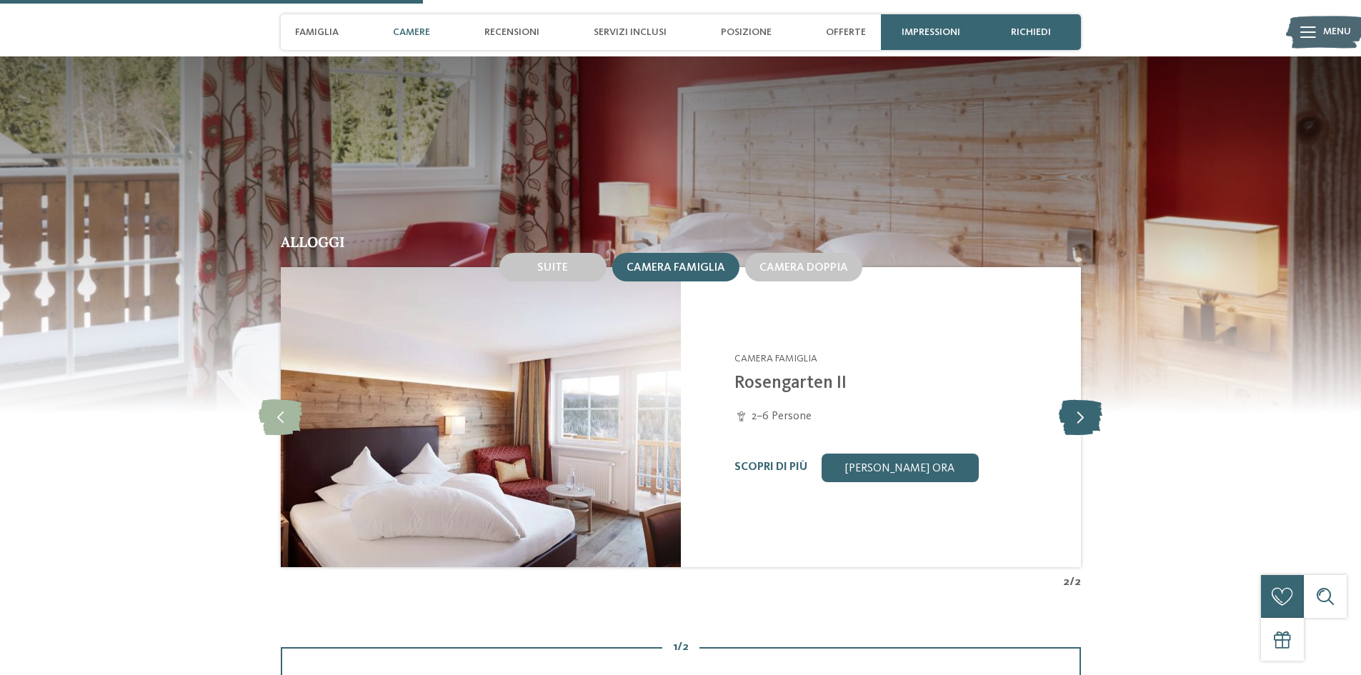
click at [1084, 399] on icon at bounding box center [1081, 417] width 44 height 36
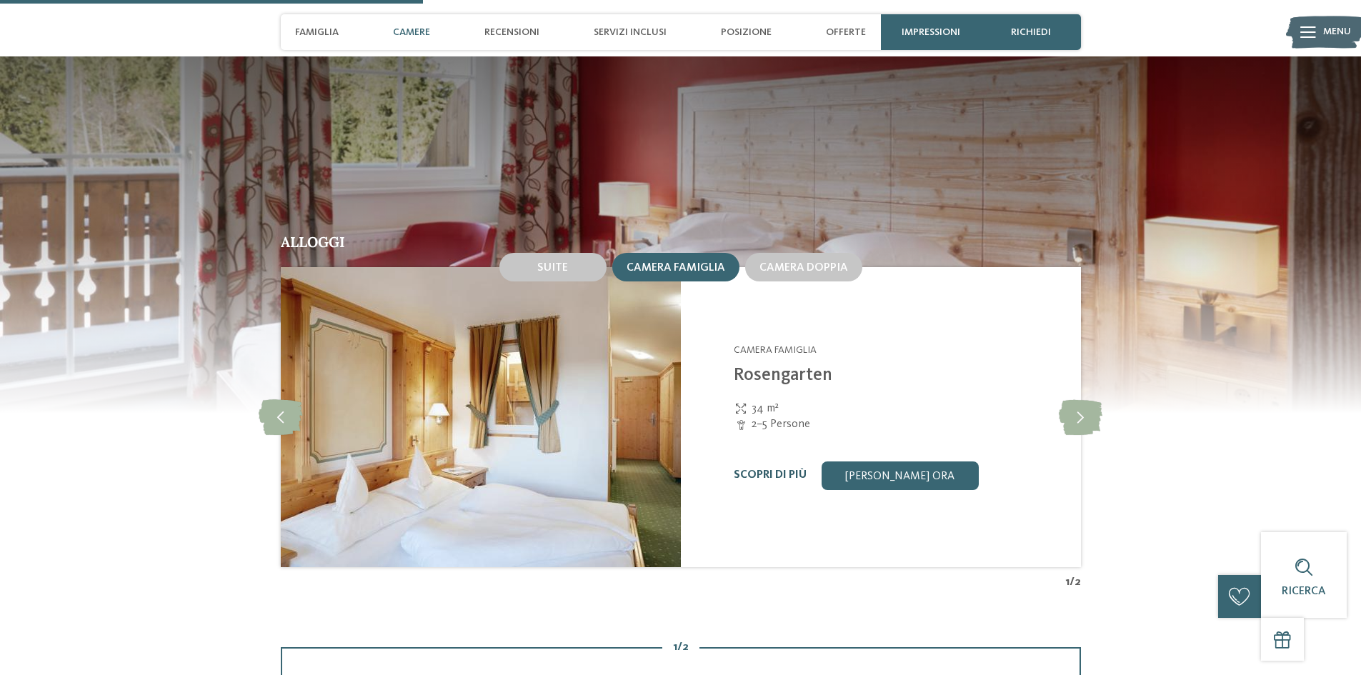
click at [766, 469] on link "Scopri di più" at bounding box center [770, 474] width 73 height 11
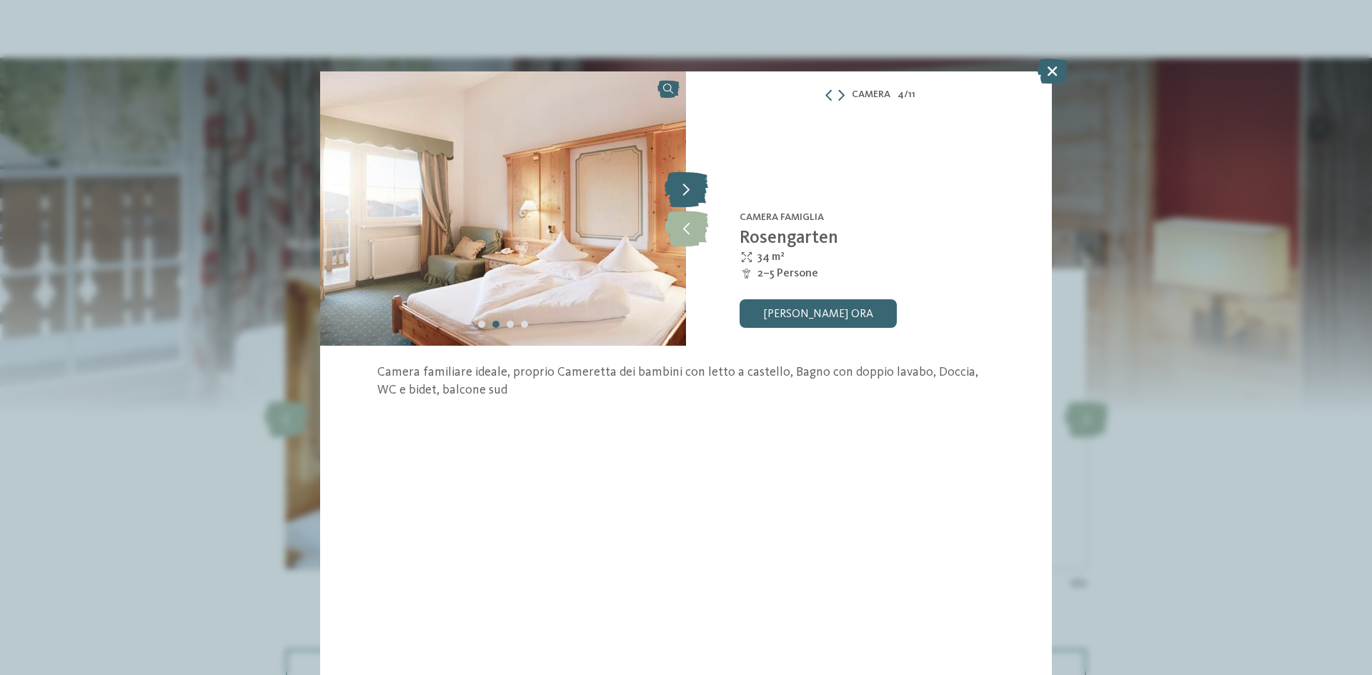
click at [694, 188] on icon at bounding box center [686, 189] width 44 height 36
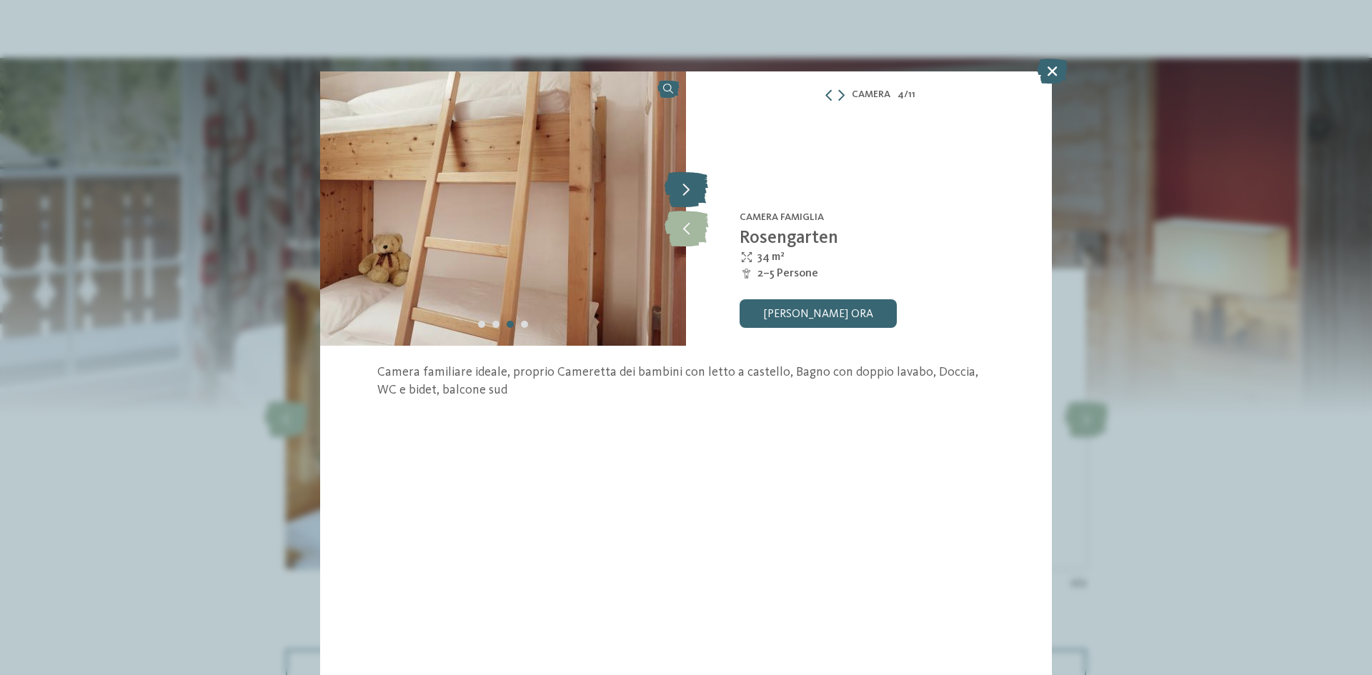
click at [694, 188] on icon at bounding box center [686, 189] width 44 height 36
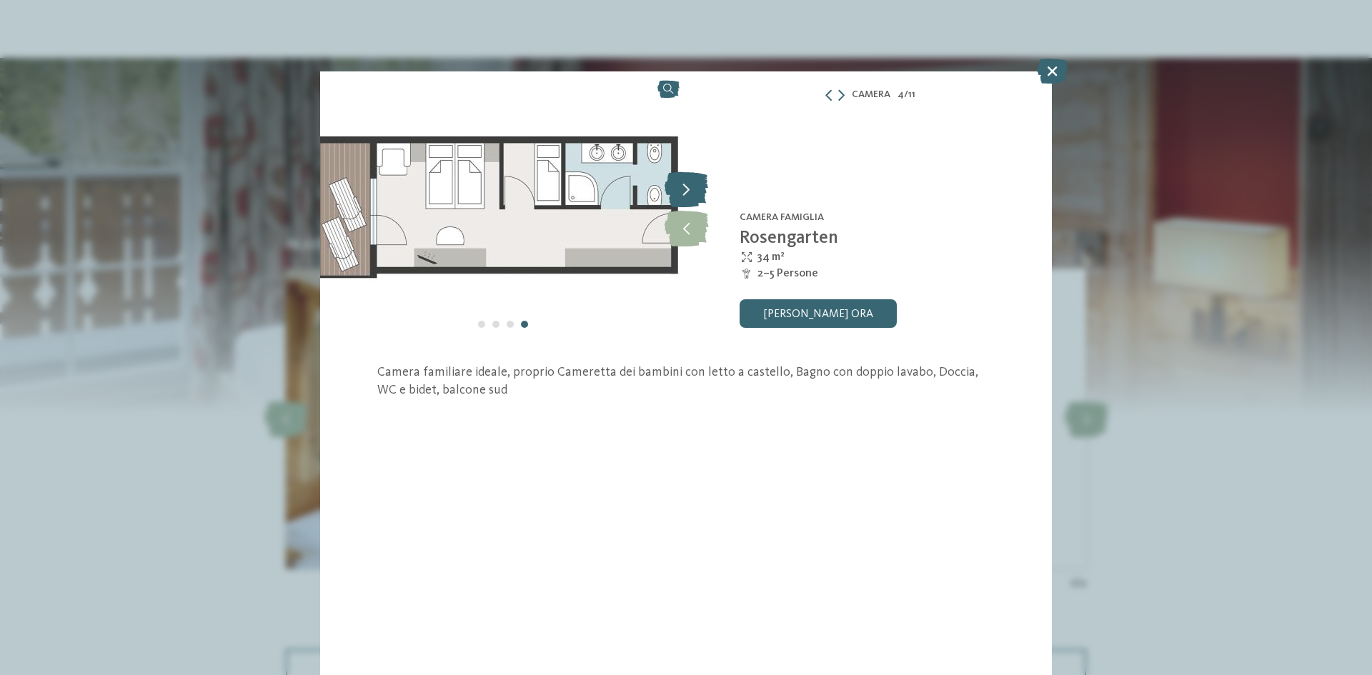
click at [694, 188] on icon at bounding box center [686, 189] width 44 height 36
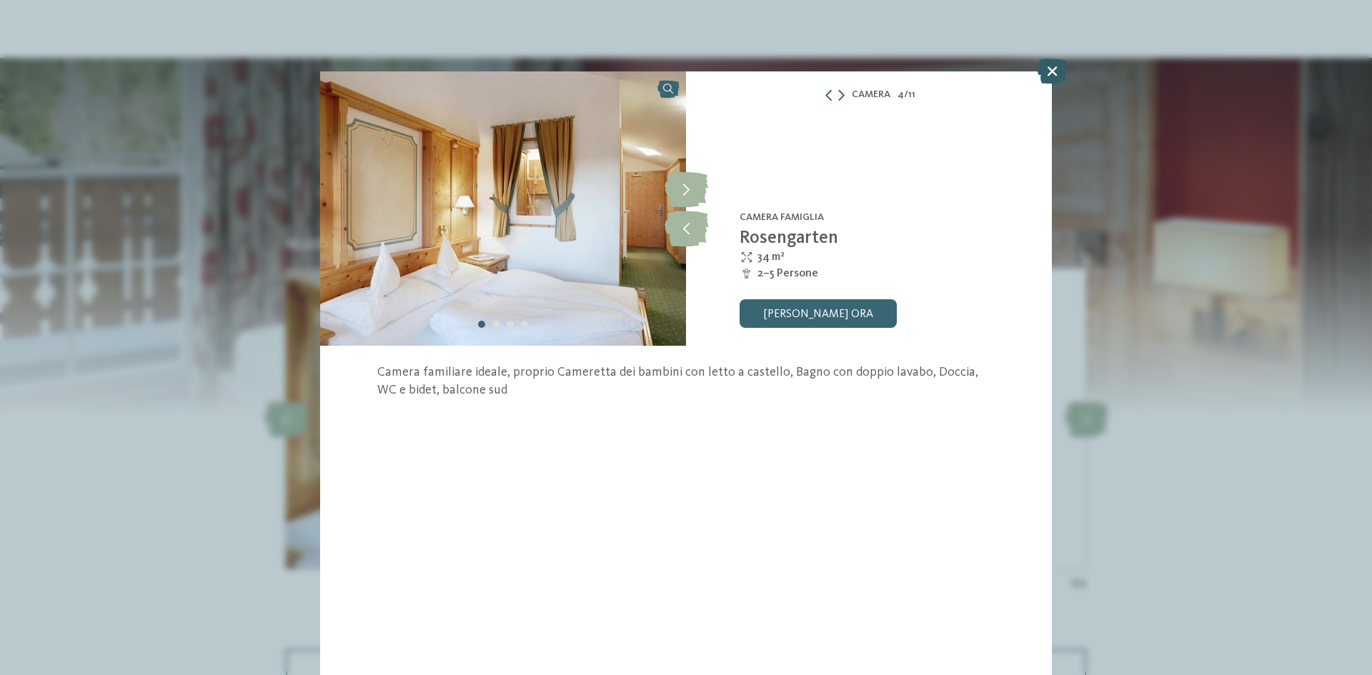
click at [1053, 71] on icon at bounding box center [1052, 71] width 31 height 25
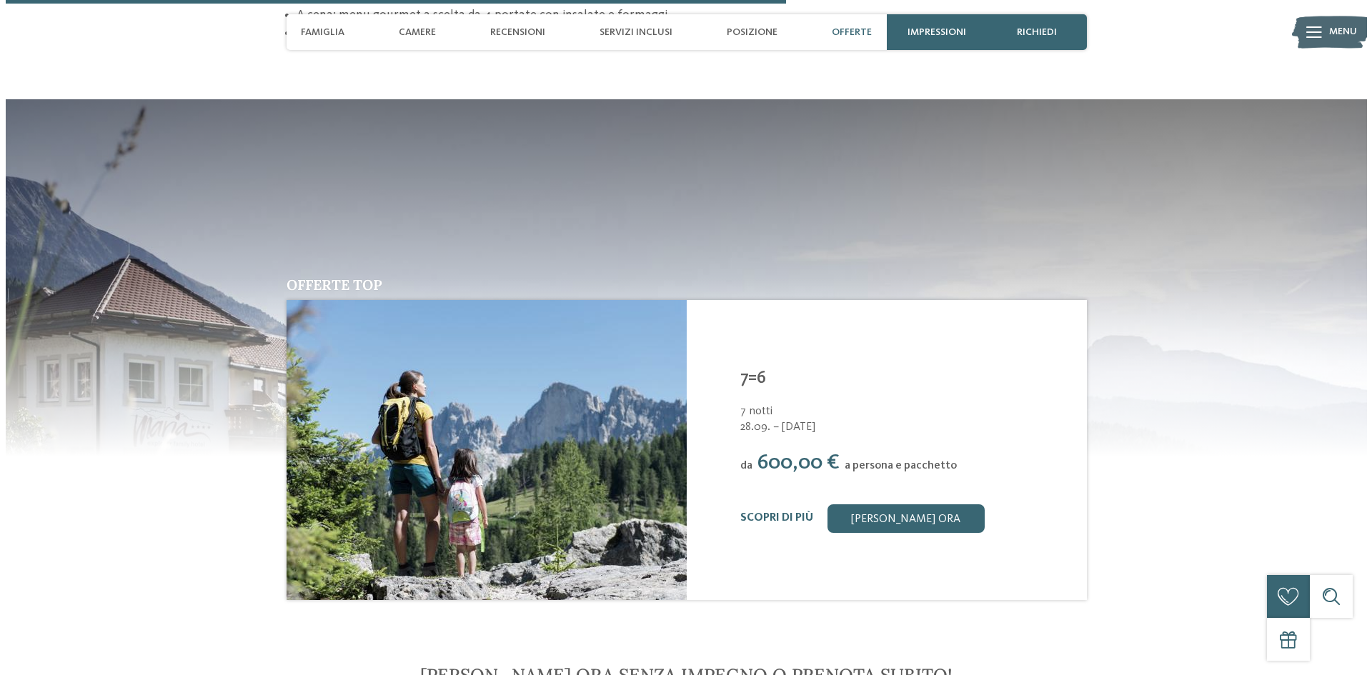
scroll to position [2575, 0]
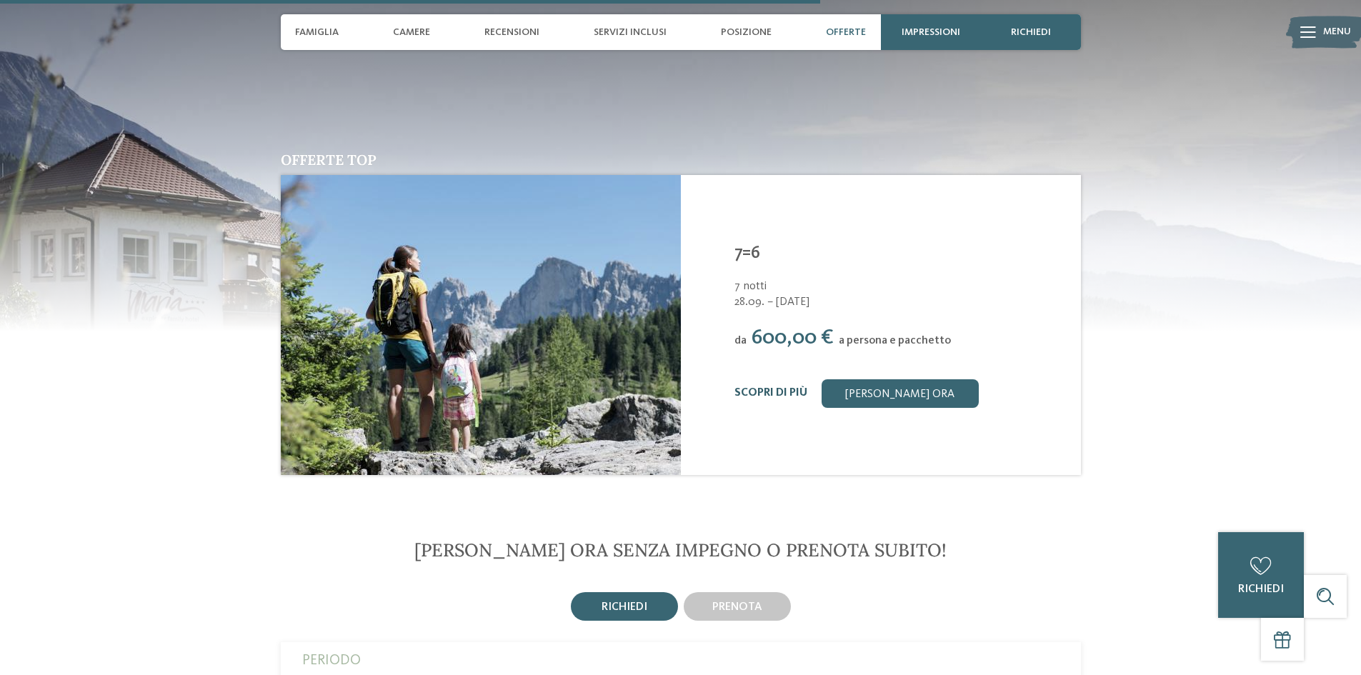
click at [774, 387] on link "Scopri di più" at bounding box center [770, 392] width 73 height 11
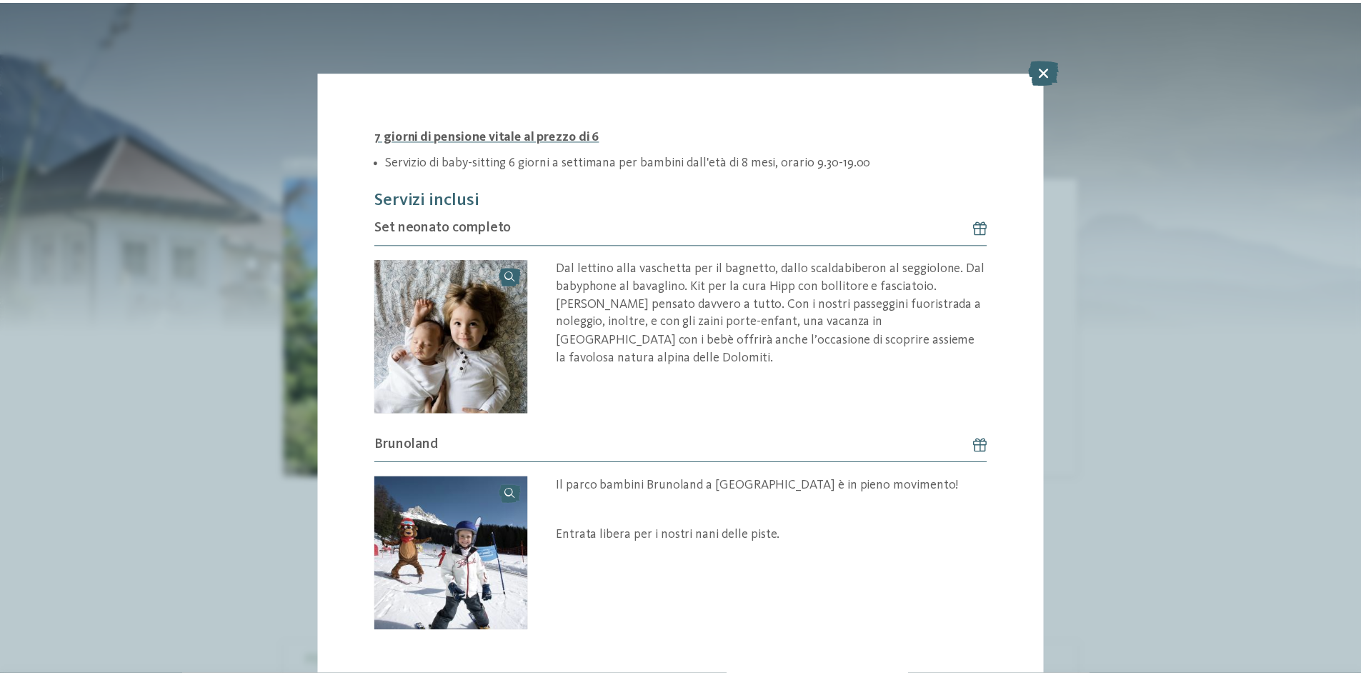
scroll to position [204, 0]
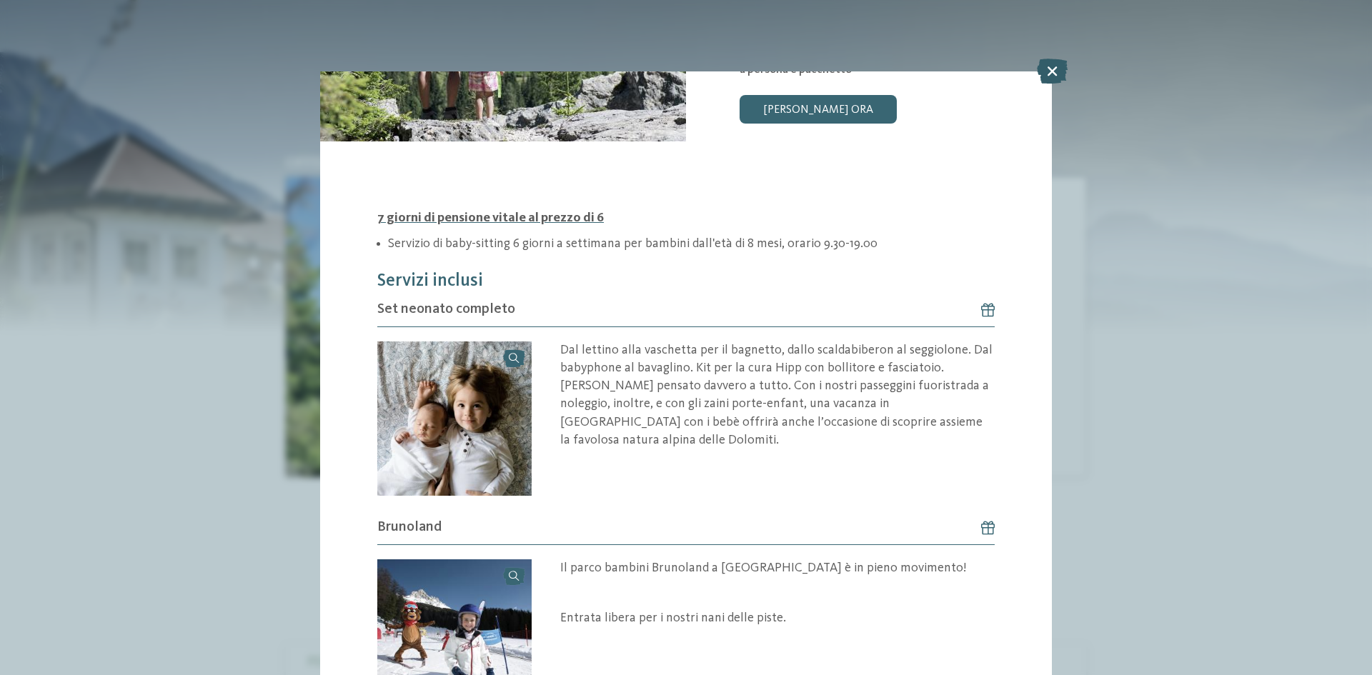
click at [1050, 67] on icon at bounding box center [1052, 71] width 31 height 25
